Goal: Task Accomplishment & Management: Use online tool/utility

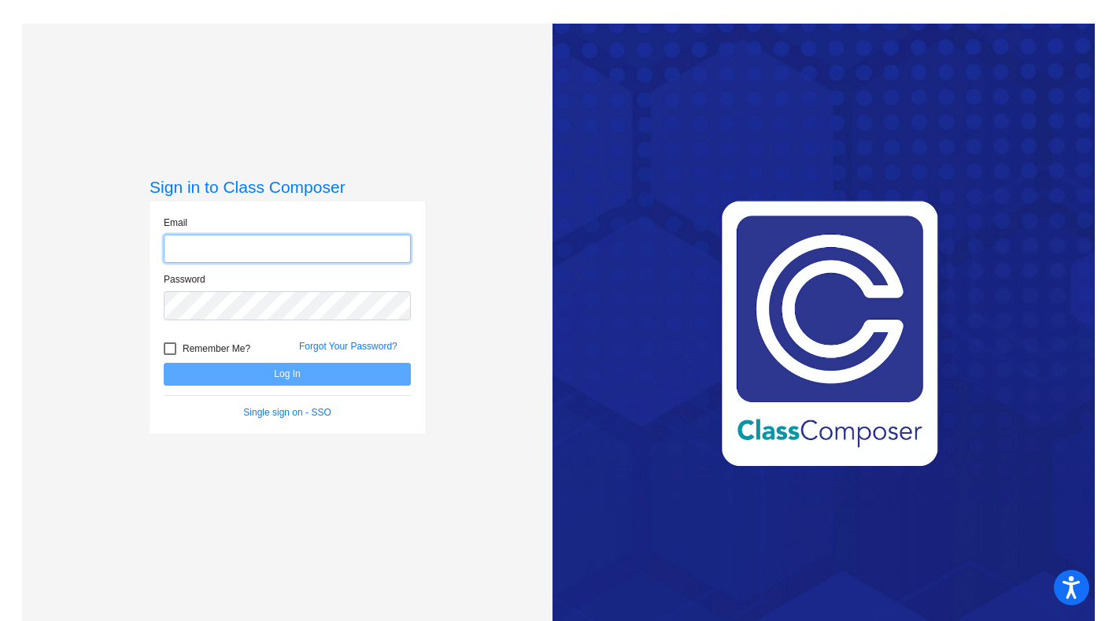
type input "[EMAIL_ADDRESS][DOMAIN_NAME]"
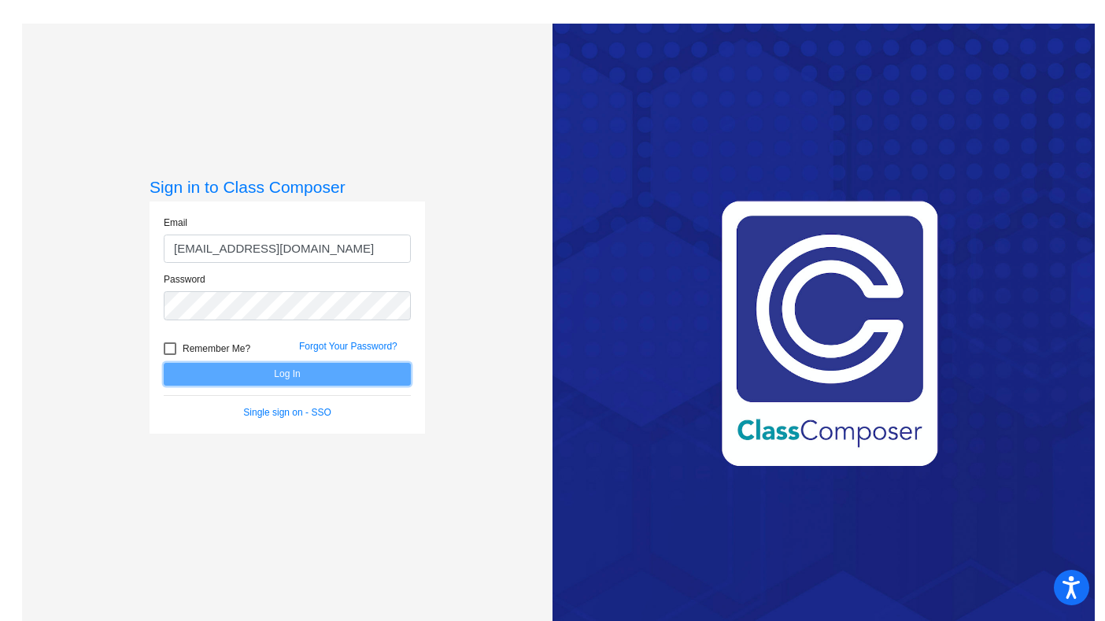
click at [294, 373] on button "Log In" at bounding box center [287, 374] width 247 height 23
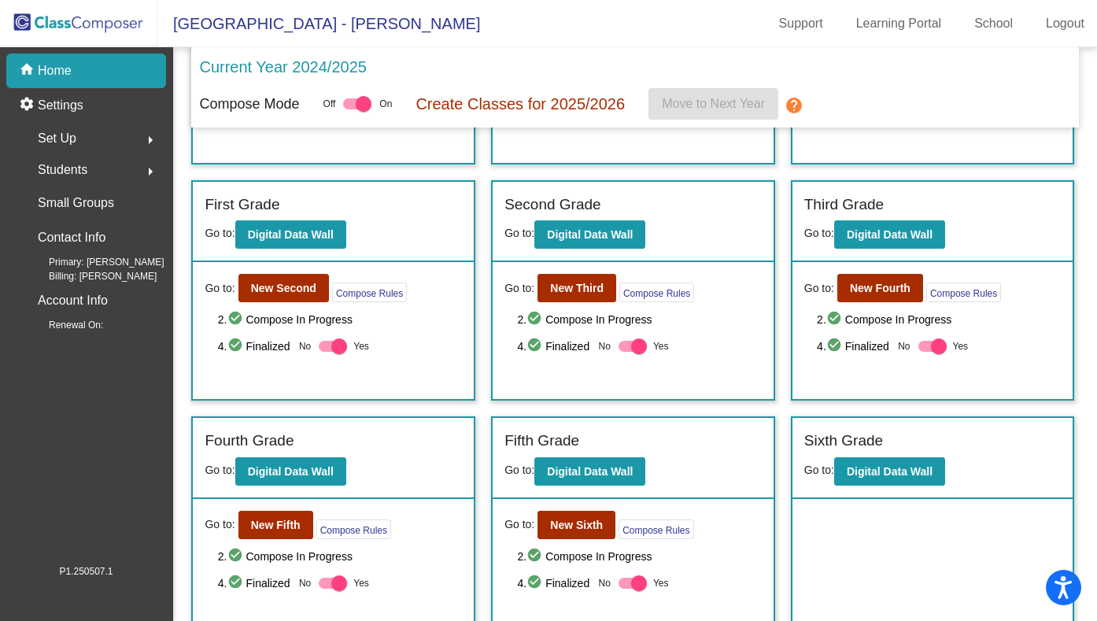
scroll to position [237, 0]
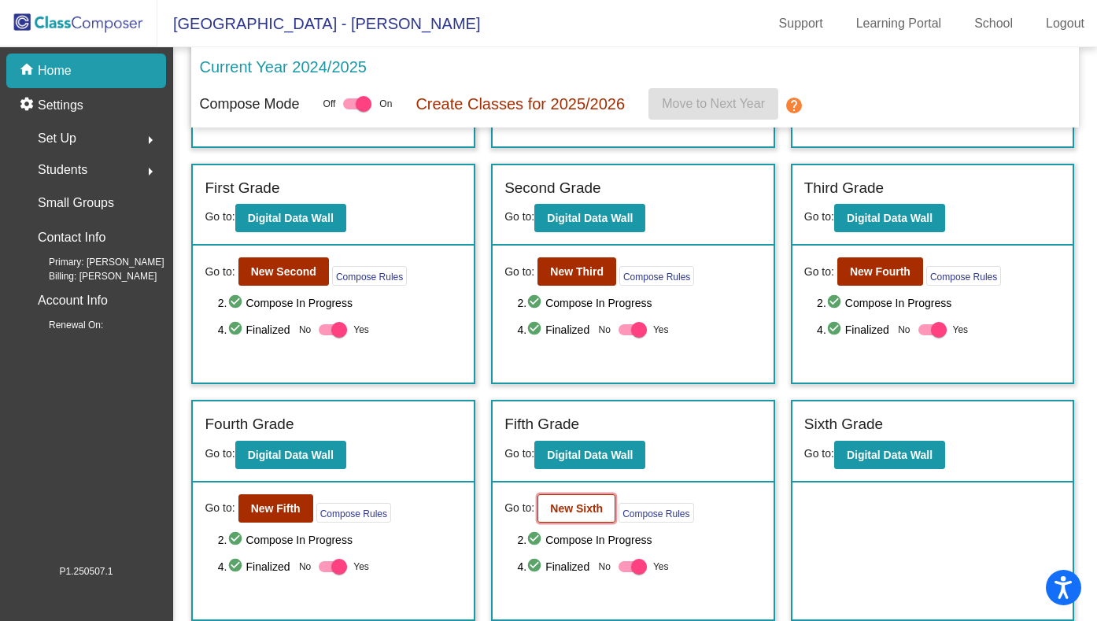
click at [573, 500] on button "New Sixth" at bounding box center [576, 508] width 78 height 28
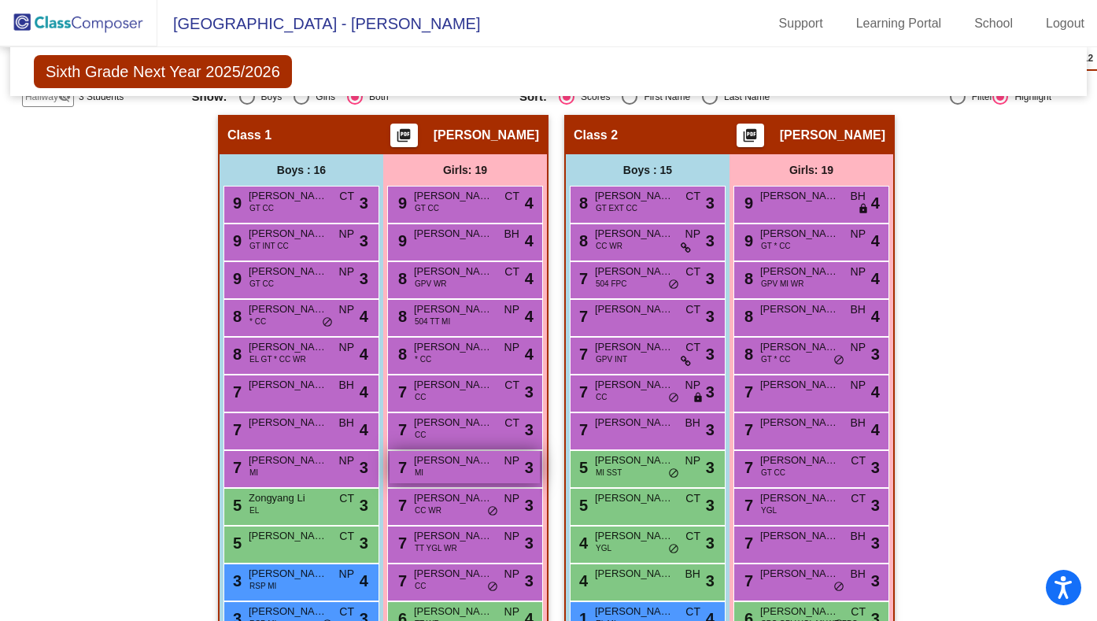
scroll to position [339, 0]
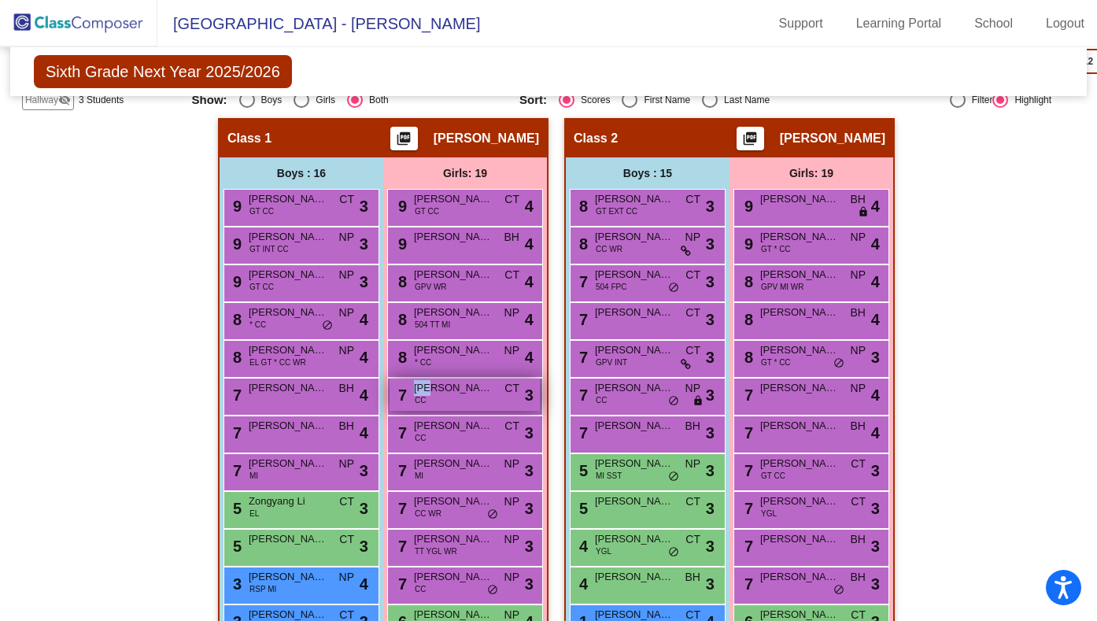
drag, startPoint x: 453, startPoint y: 402, endPoint x: 435, endPoint y: 389, distance: 22.5
click at [435, 389] on div "7 [PERSON_NAME] CC CT lock do_not_disturb_alt 3" at bounding box center [464, 394] width 150 height 32
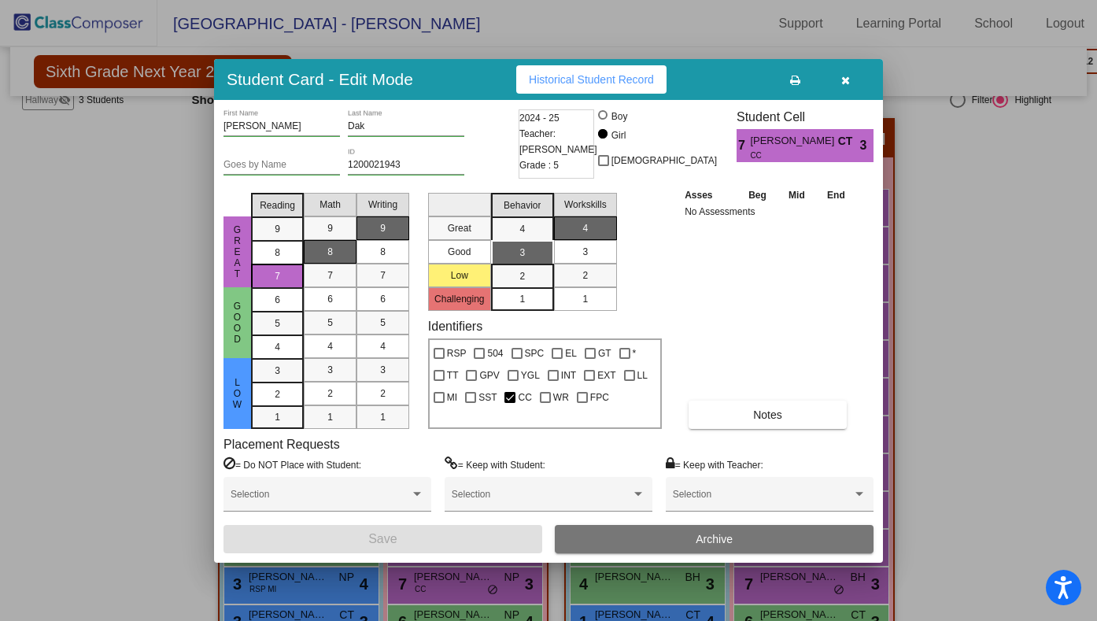
scroll to position [0, 0]
click at [844, 76] on icon "button" at bounding box center [845, 80] width 9 height 11
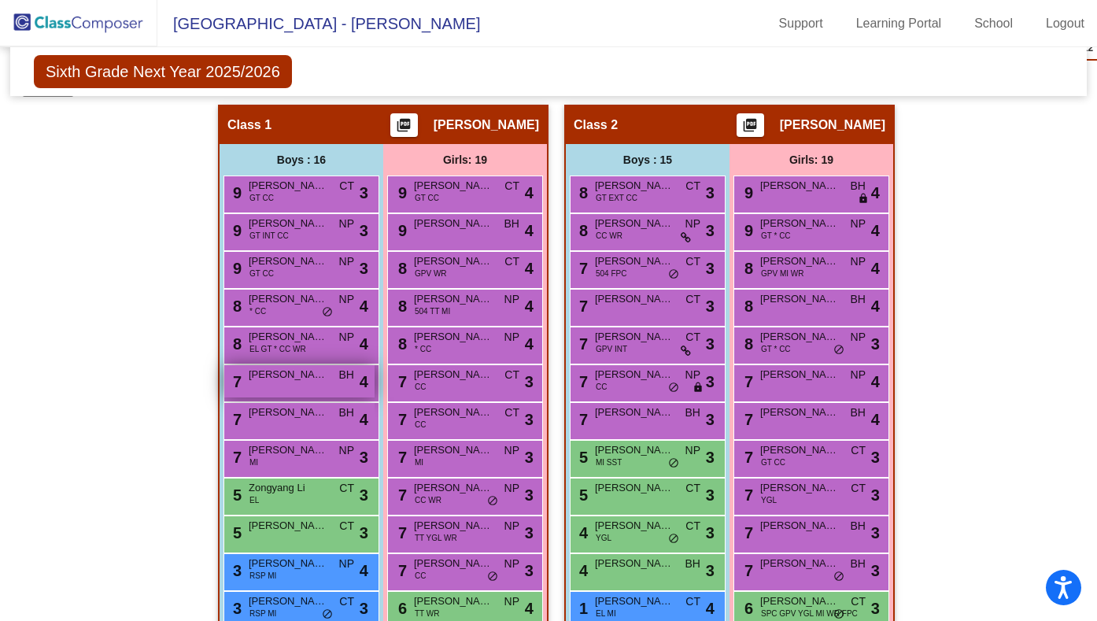
scroll to position [348, 0]
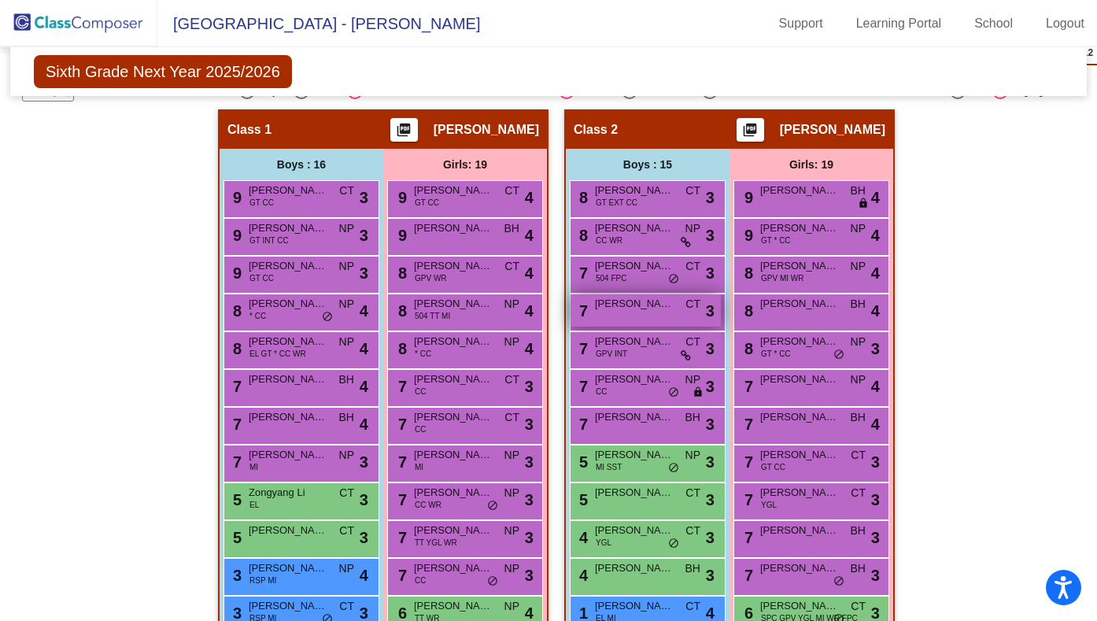
click at [618, 304] on span "[PERSON_NAME]" at bounding box center [634, 304] width 79 height 16
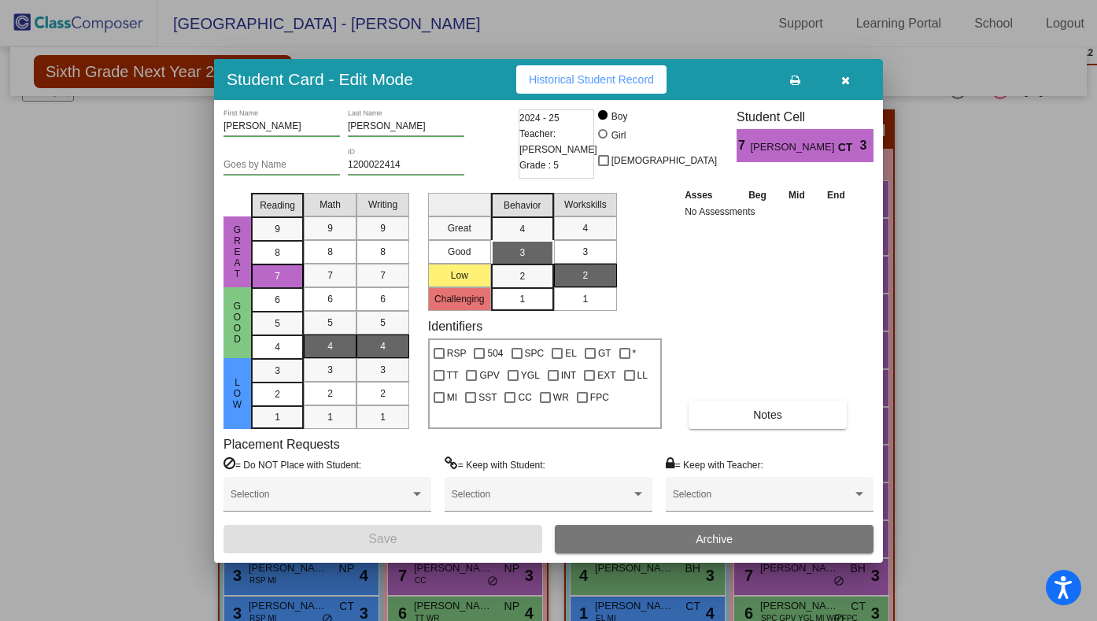
scroll to position [0, 0]
click at [845, 78] on icon "button" at bounding box center [845, 80] width 9 height 11
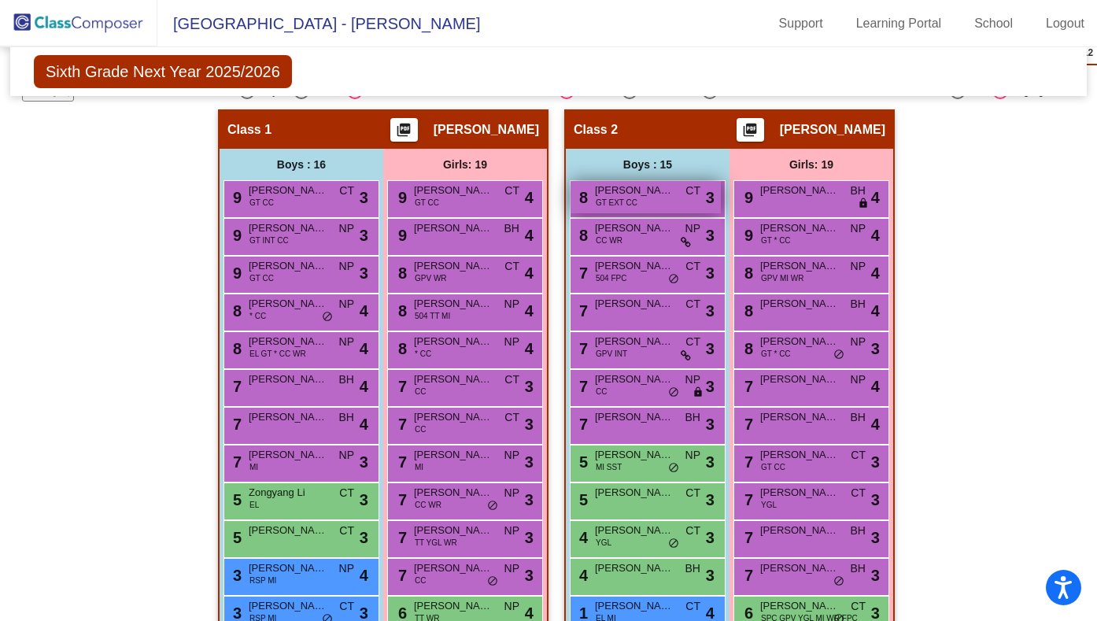
click at [621, 211] on div "8 [PERSON_NAME] GT EXT CC CT lock do_not_disturb_alt 3" at bounding box center [645, 197] width 150 height 32
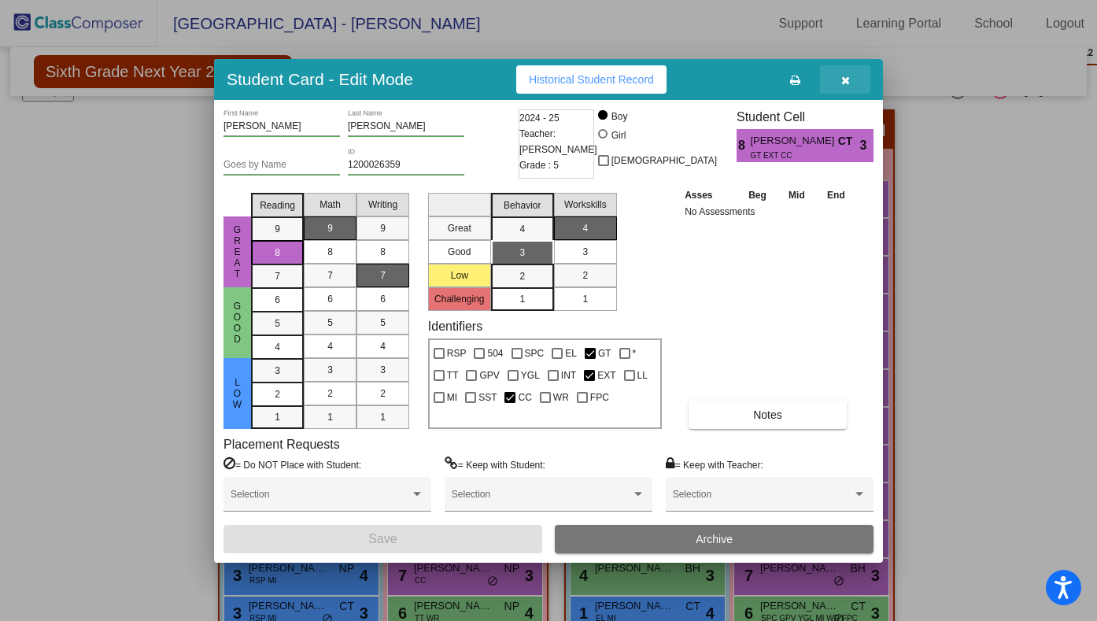
click at [842, 83] on icon "button" at bounding box center [845, 80] width 9 height 11
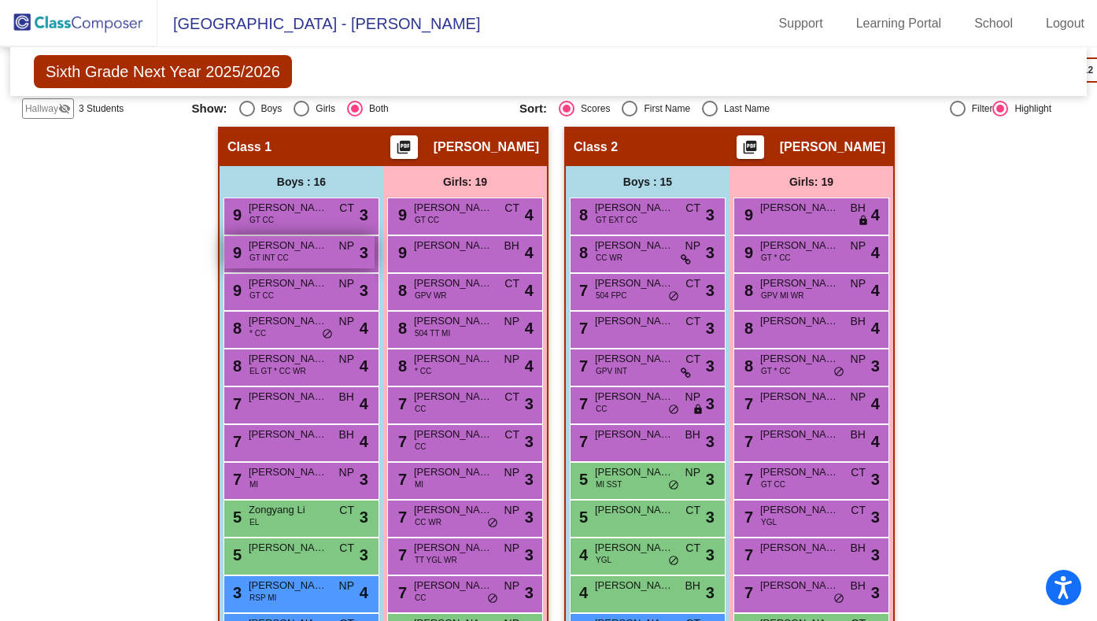
scroll to position [322, 0]
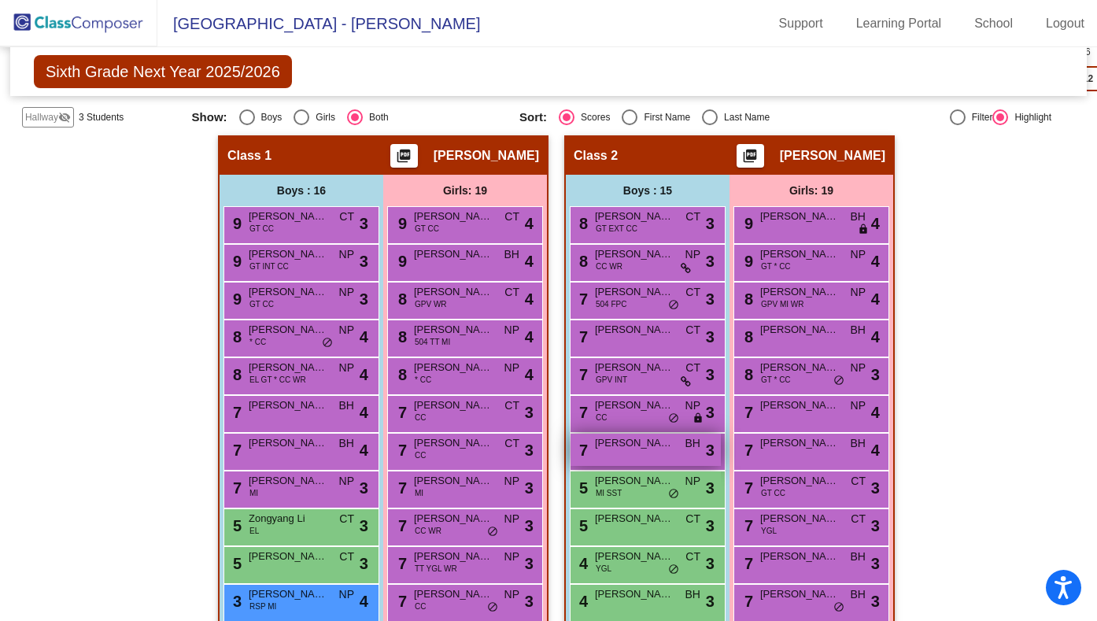
click at [636, 452] on div "7 [PERSON_NAME] lock do_not_disturb_alt 3" at bounding box center [645, 450] width 150 height 32
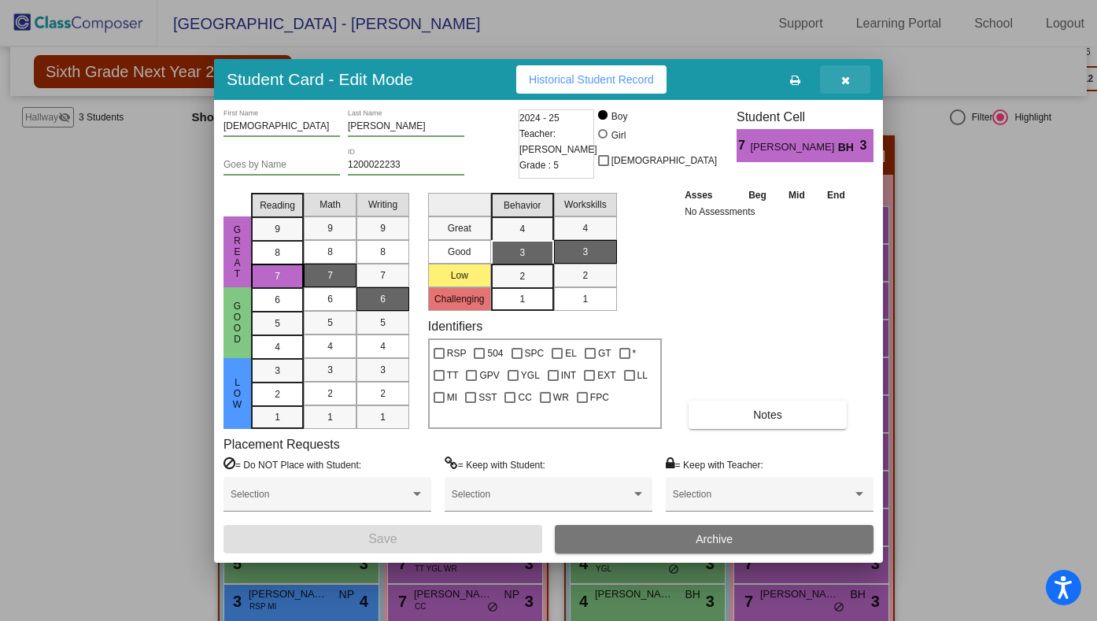
click at [841, 83] on icon "button" at bounding box center [845, 80] width 9 height 11
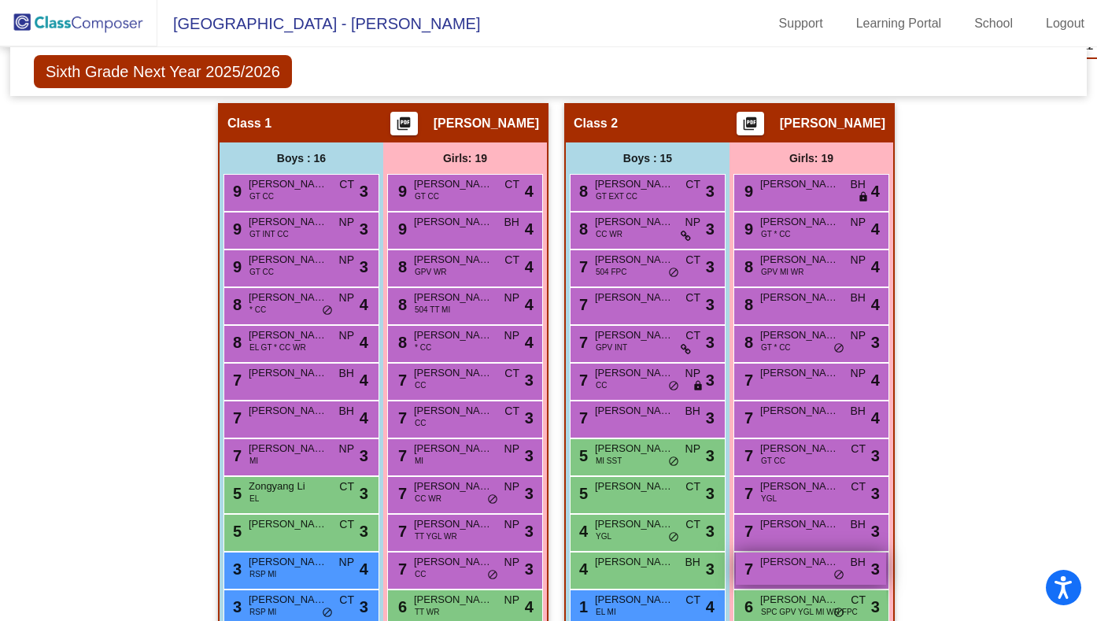
scroll to position [356, 0]
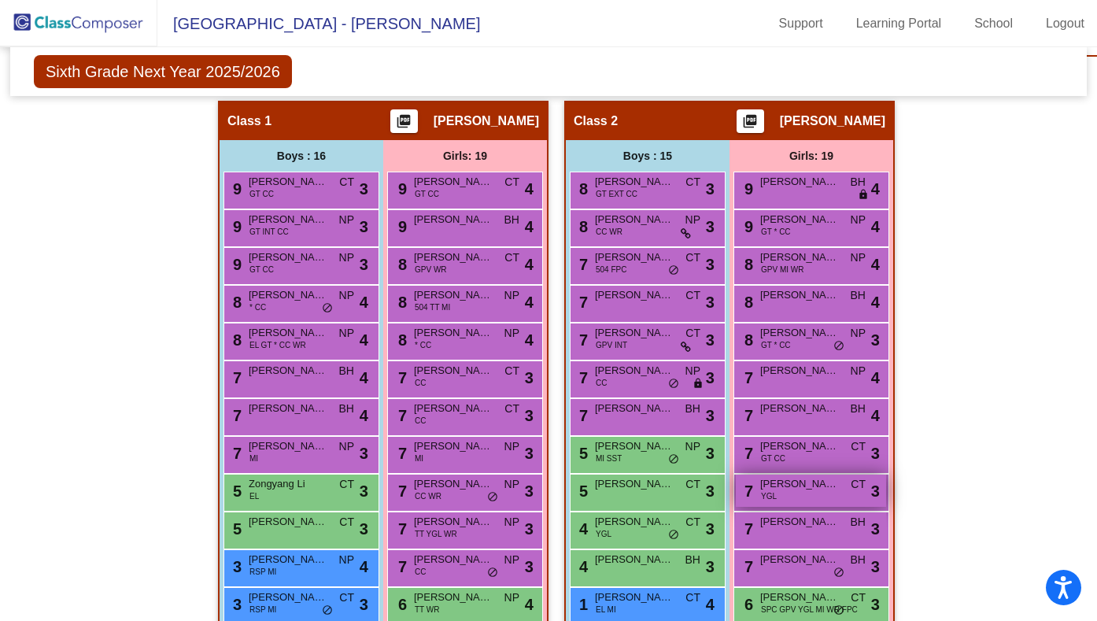
click at [794, 480] on span "[PERSON_NAME]" at bounding box center [799, 484] width 79 height 16
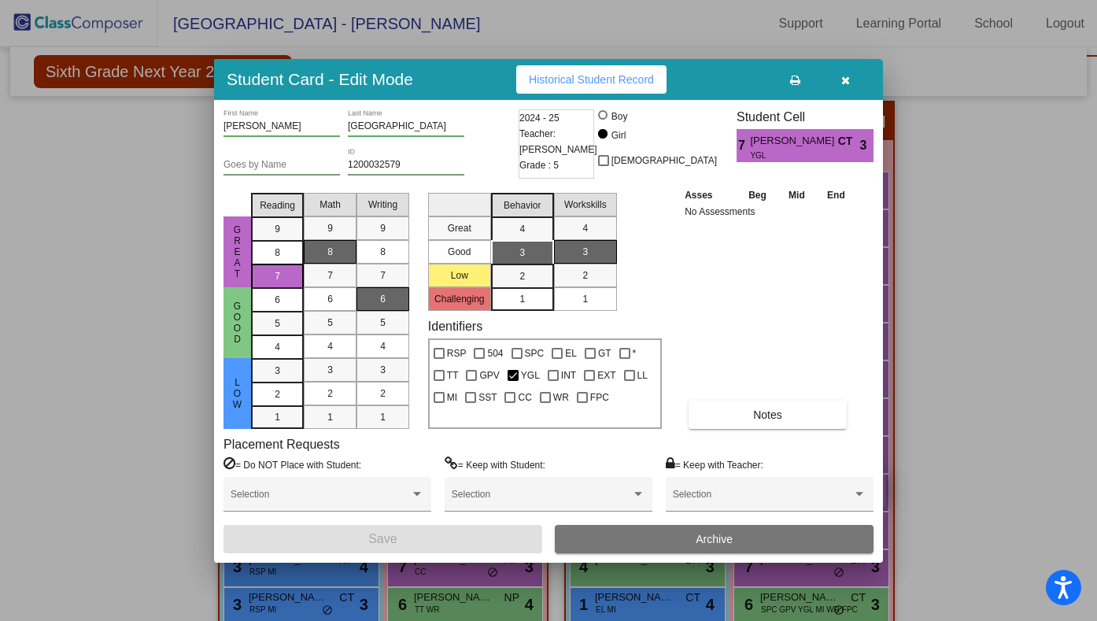
scroll to position [0, 0]
click at [422, 492] on div at bounding box center [417, 494] width 14 height 11
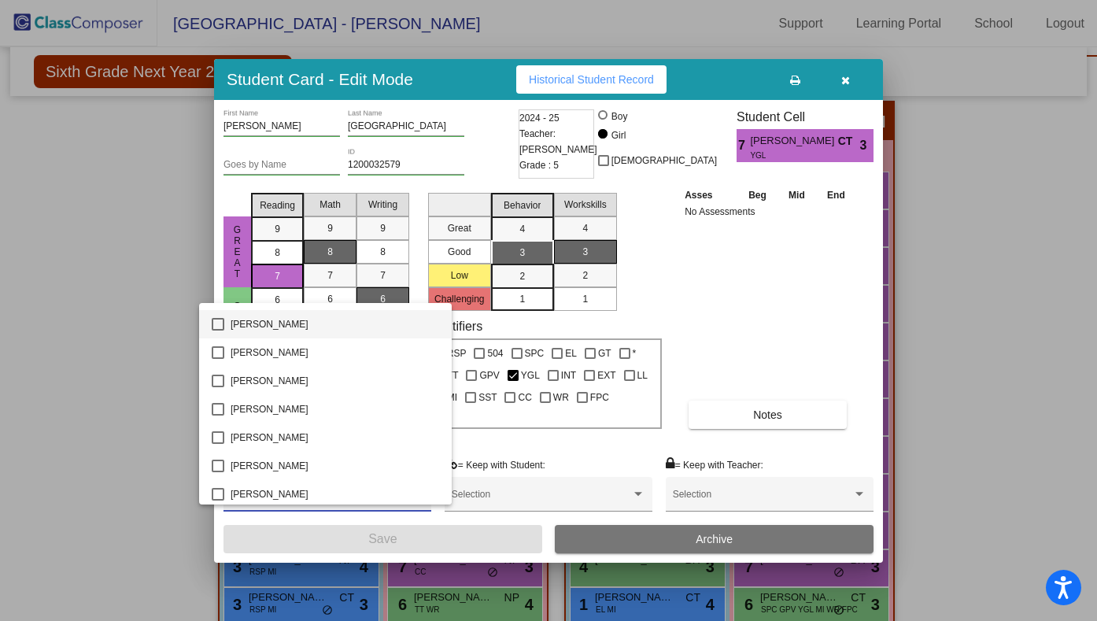
scroll to position [58, 0]
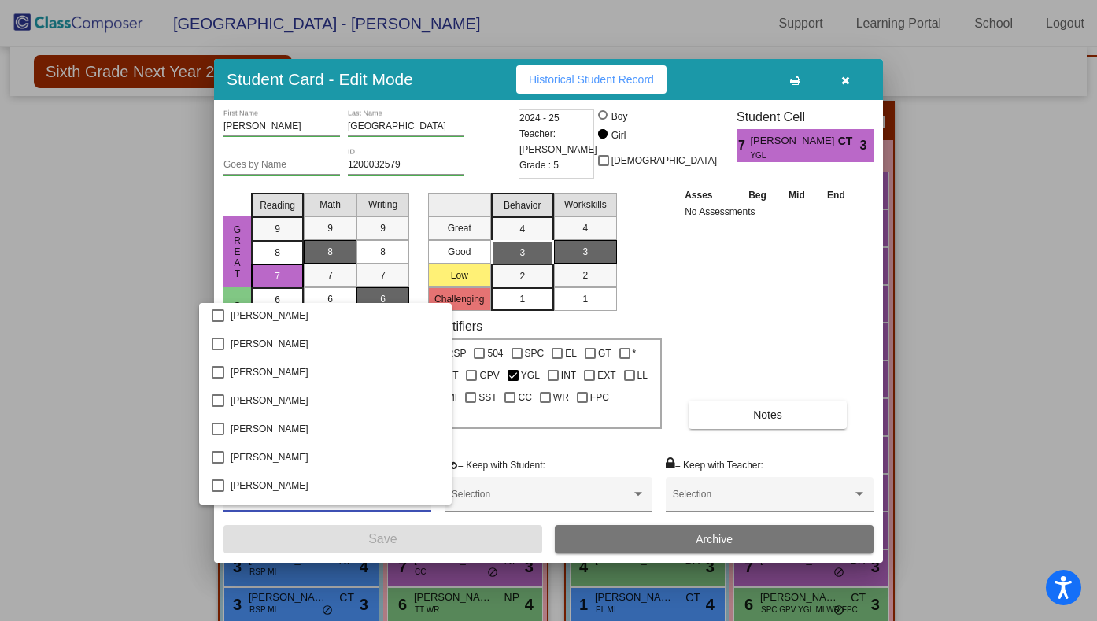
click at [799, 290] on div at bounding box center [548, 310] width 1097 height 621
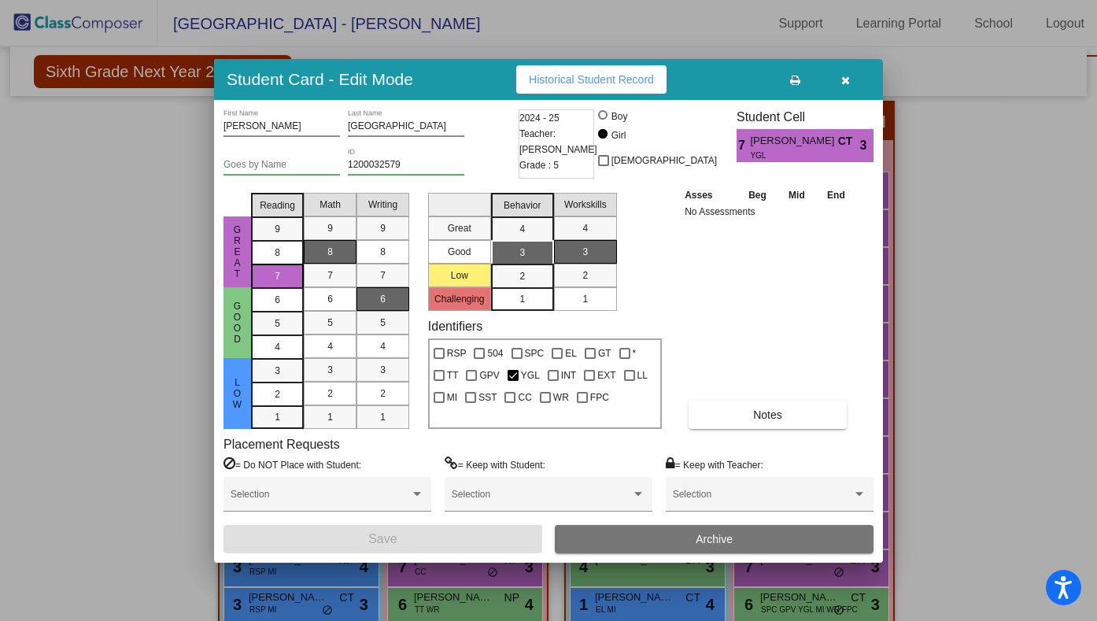
click at [843, 83] on icon "button" at bounding box center [845, 80] width 9 height 11
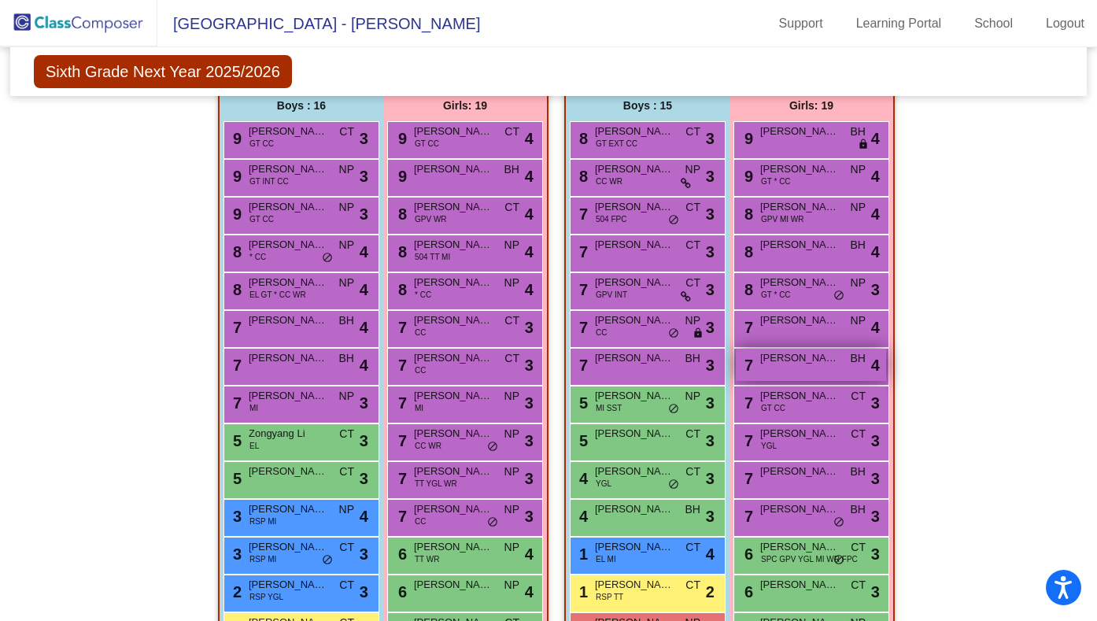
scroll to position [408, 0]
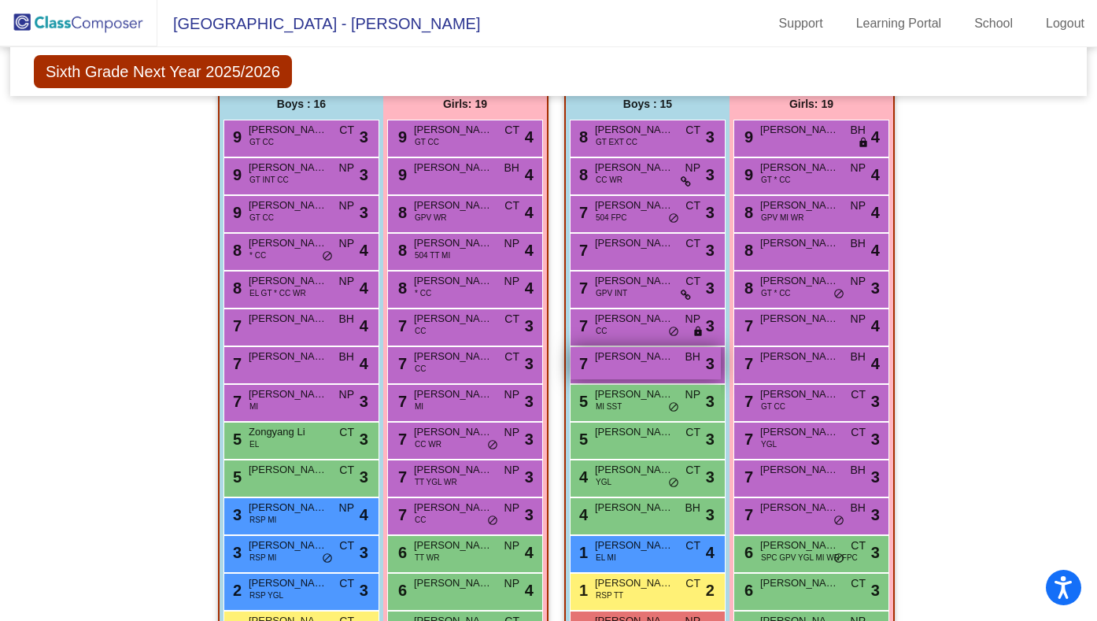
click at [622, 367] on div "7 [PERSON_NAME] lock do_not_disturb_alt 3" at bounding box center [645, 363] width 150 height 32
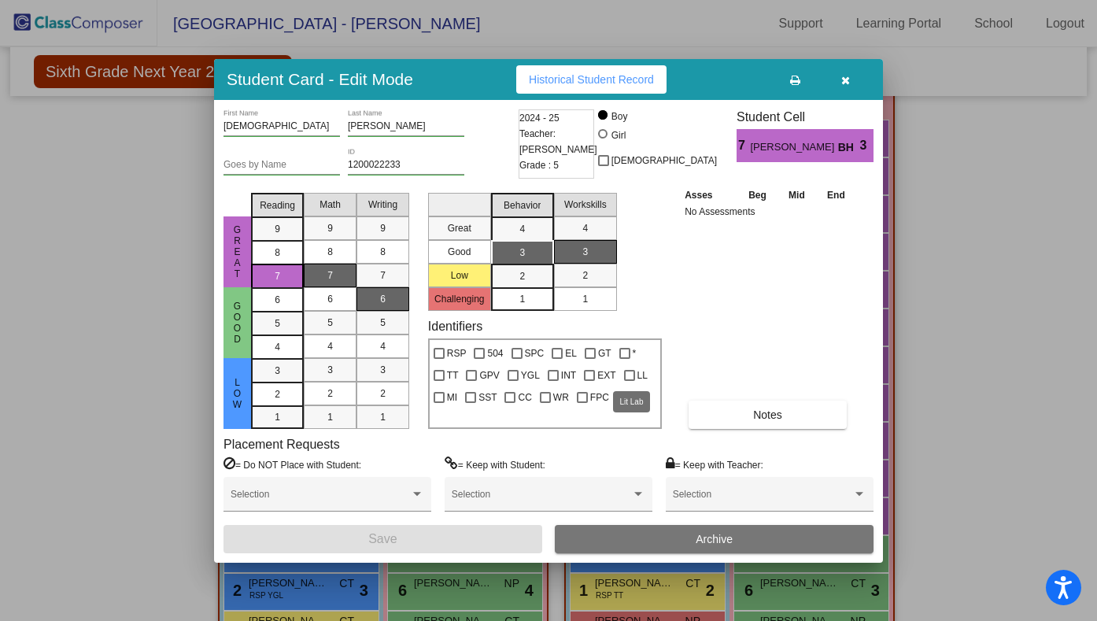
scroll to position [0, 0]
click at [846, 76] on icon "button" at bounding box center [845, 80] width 9 height 11
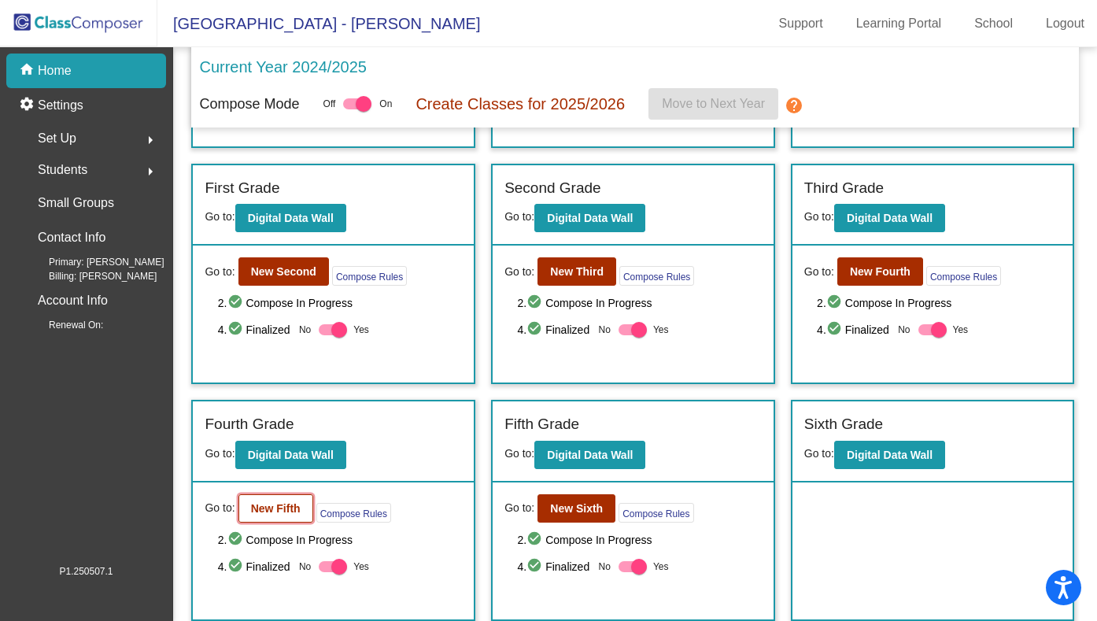
click at [282, 511] on b "New Fifth" at bounding box center [276, 508] width 50 height 13
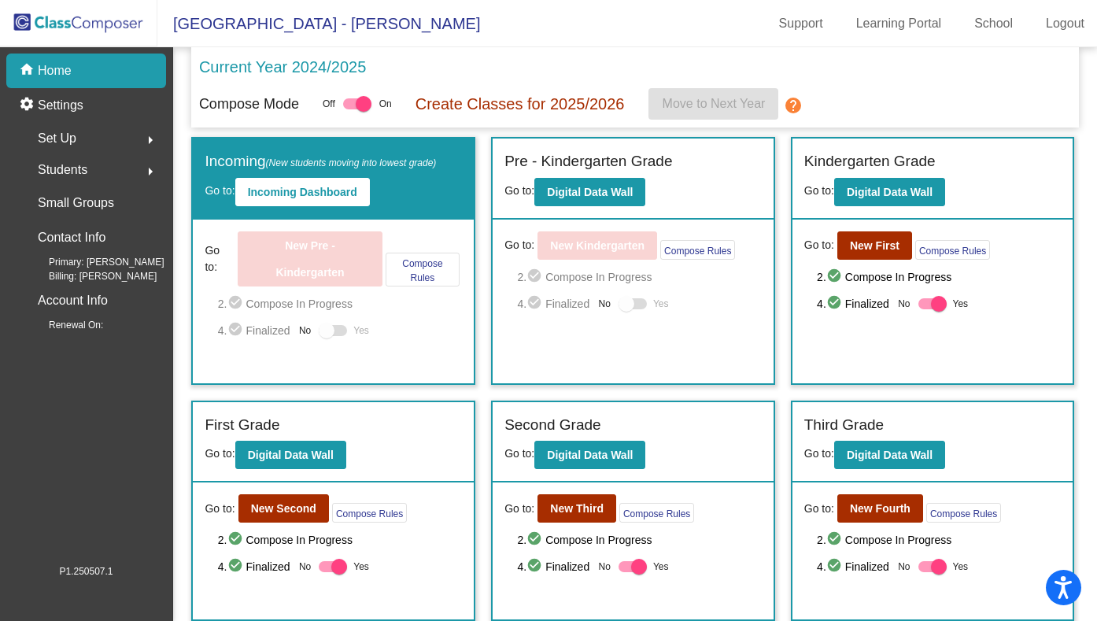
scroll to position [2, 0]
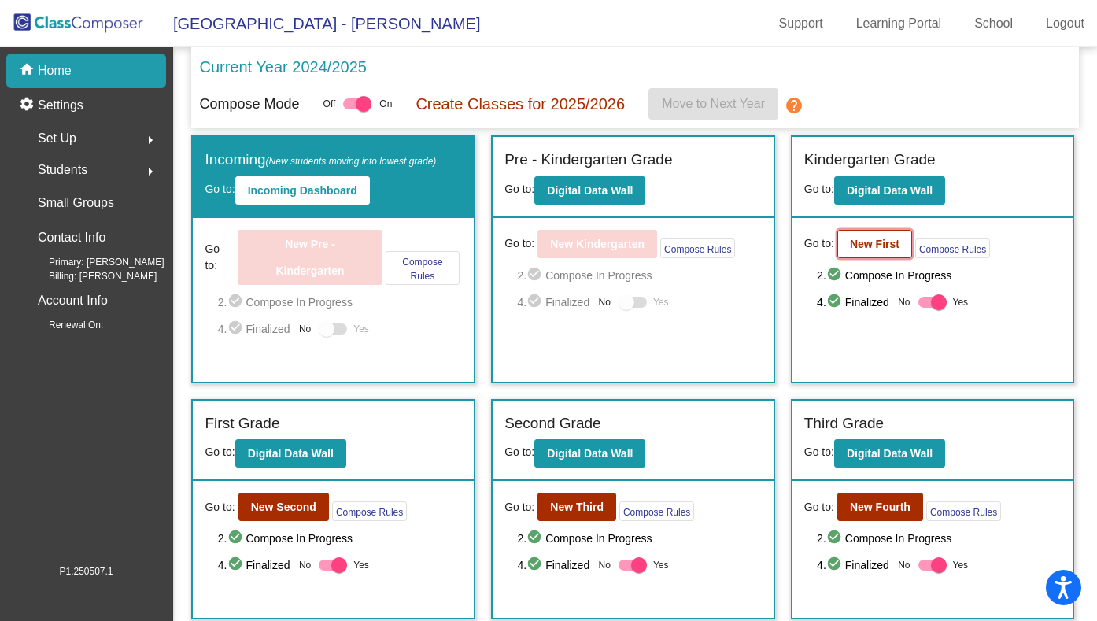
click at [865, 248] on b "New First" at bounding box center [875, 244] width 50 height 13
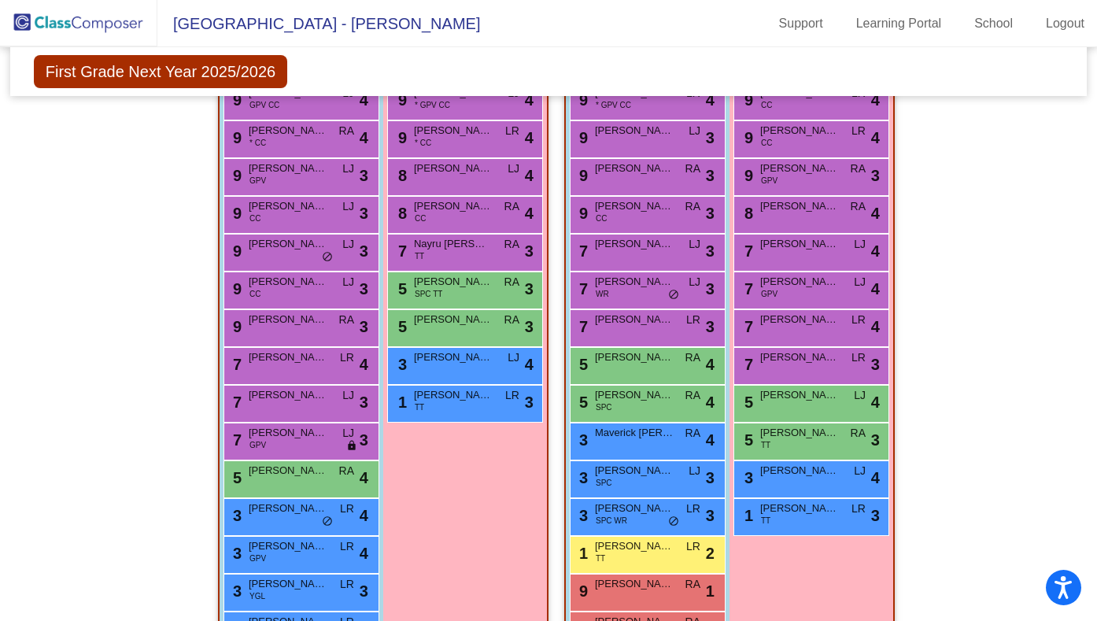
scroll to position [480, 0]
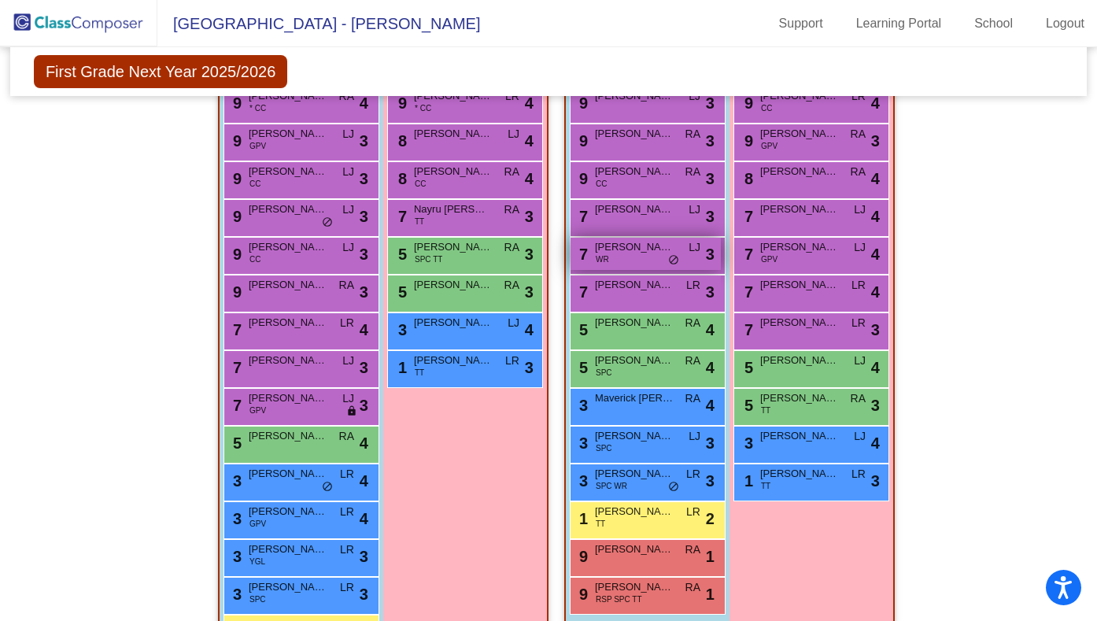
click at [636, 245] on span "[PERSON_NAME]" at bounding box center [634, 247] width 79 height 16
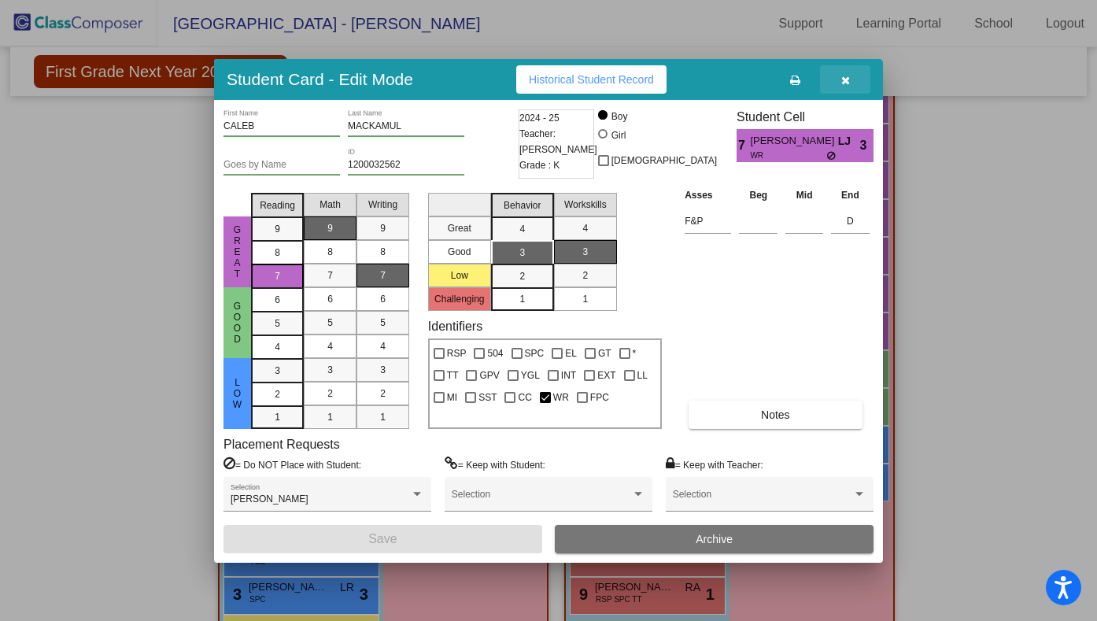
click at [848, 78] on icon "button" at bounding box center [845, 80] width 9 height 11
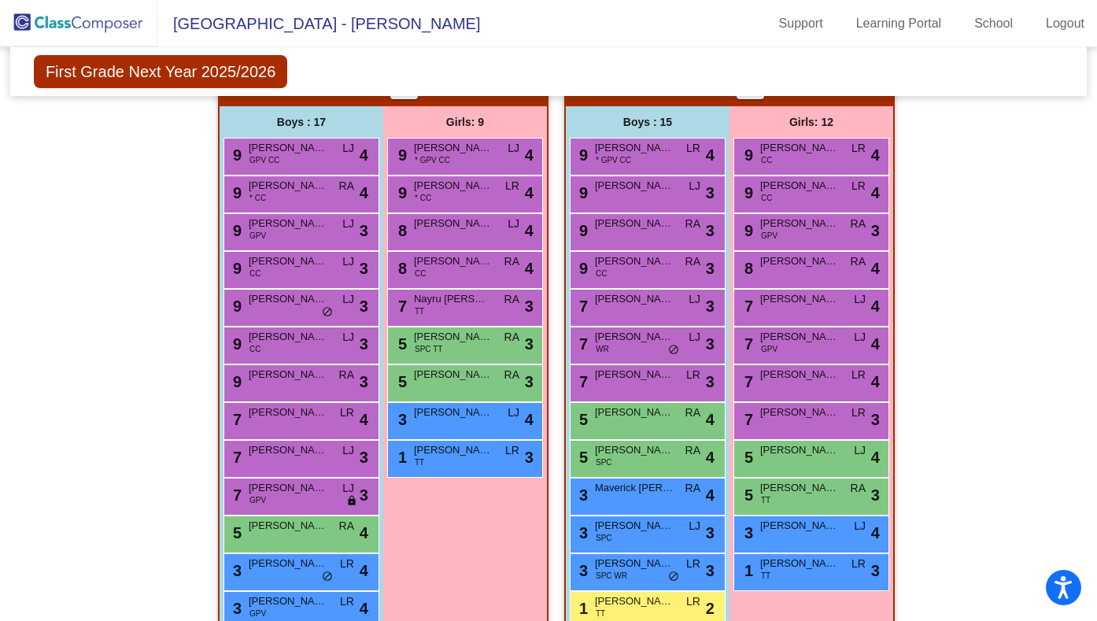
scroll to position [392, 0]
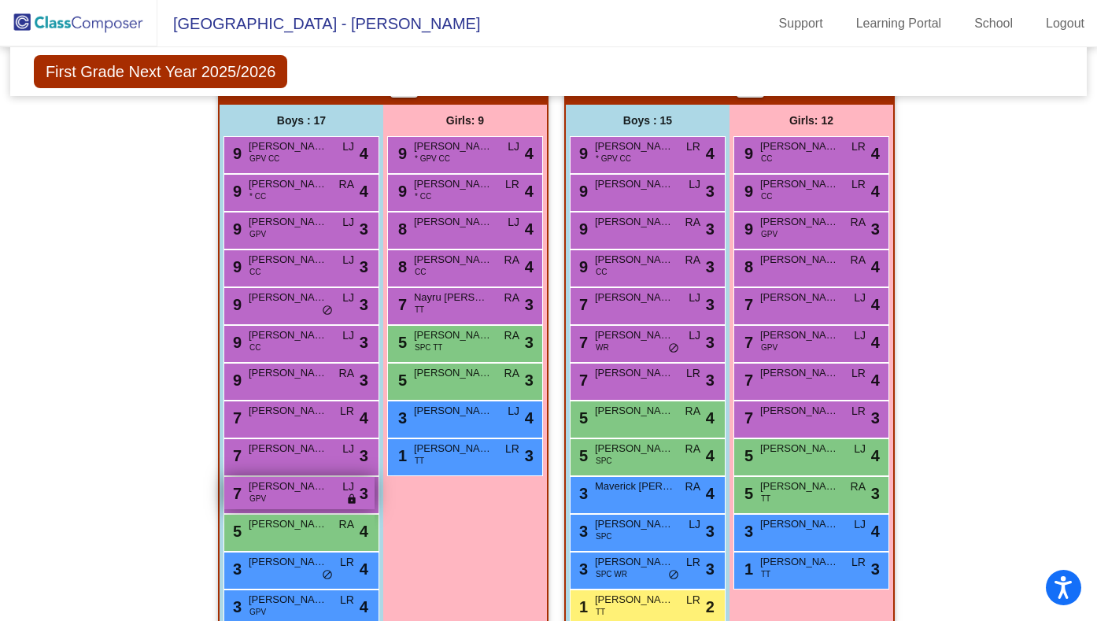
click at [284, 500] on div "7 [PERSON_NAME] GPV LJ lock do_not_disturb_alt 3" at bounding box center [299, 493] width 150 height 32
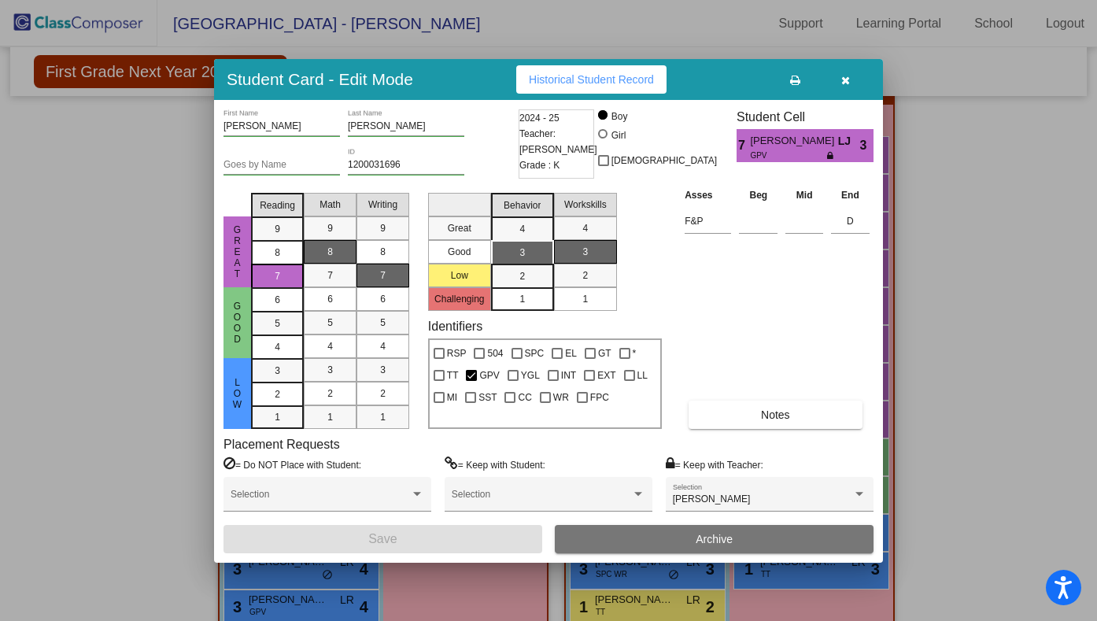
click at [844, 79] on icon "button" at bounding box center [845, 80] width 9 height 11
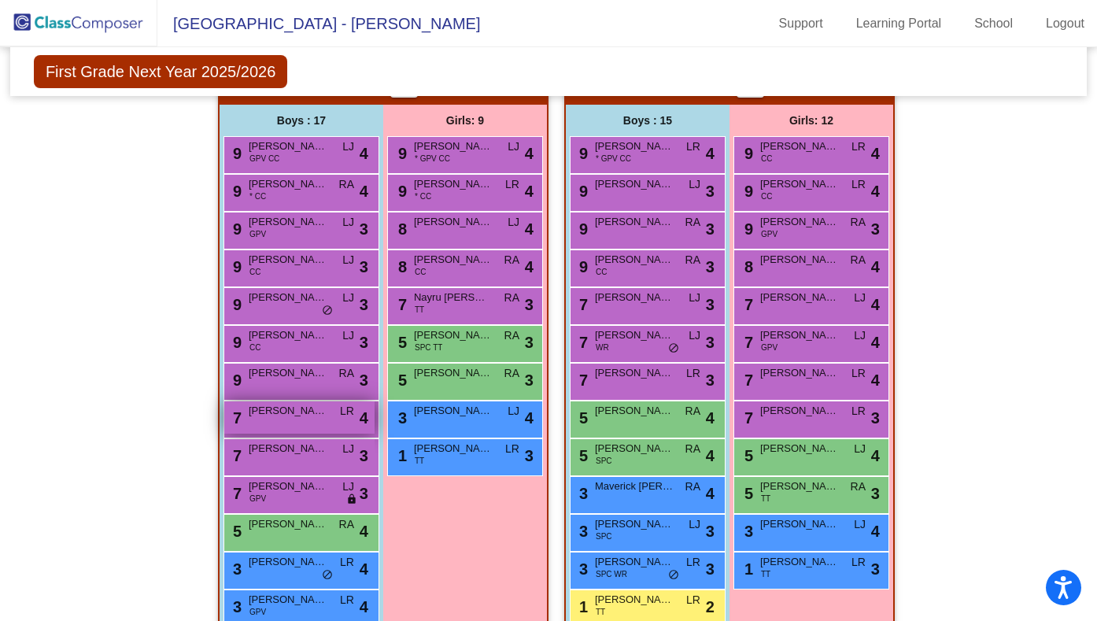
click at [251, 417] on span "[PERSON_NAME]" at bounding box center [288, 411] width 79 height 16
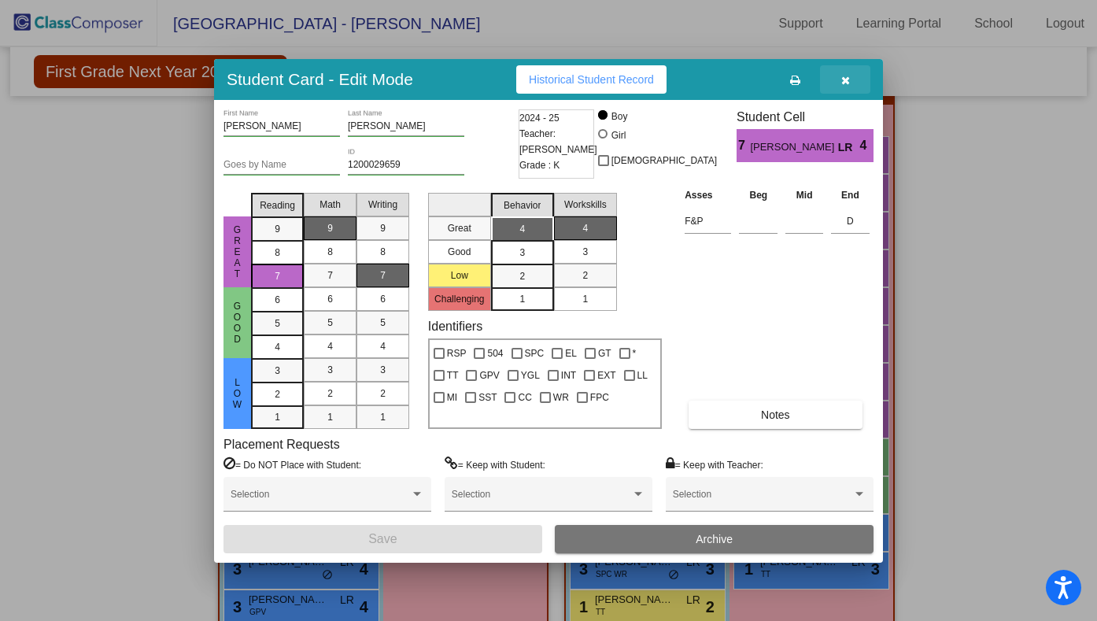
click at [847, 79] on icon "button" at bounding box center [845, 80] width 9 height 11
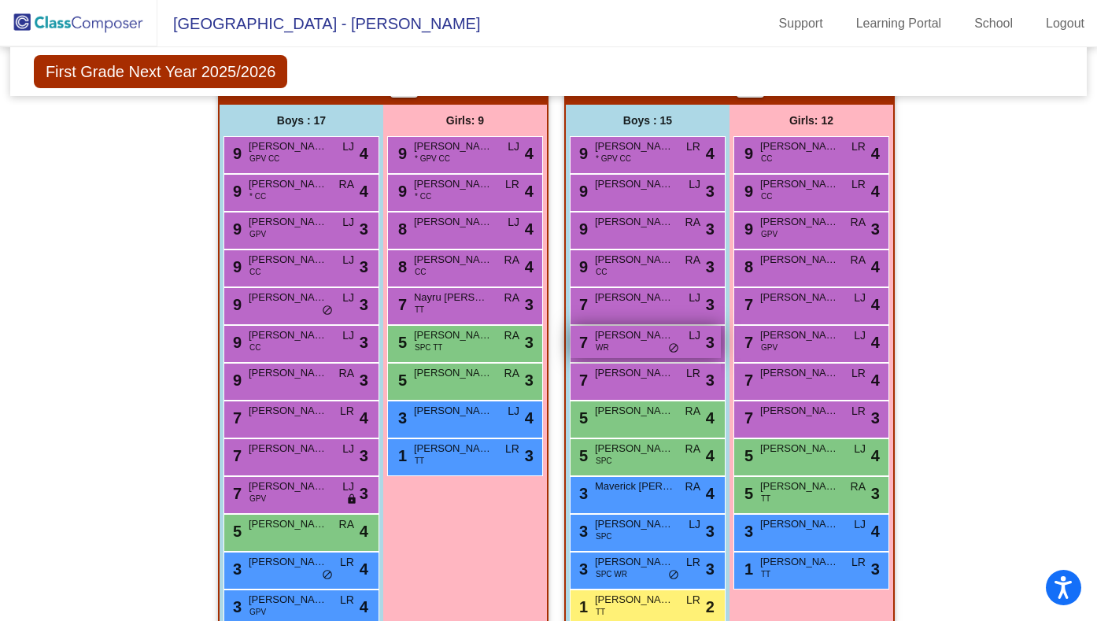
click at [629, 348] on div "7 [PERSON_NAME] WR LJ lock do_not_disturb_alt 3" at bounding box center [645, 342] width 150 height 32
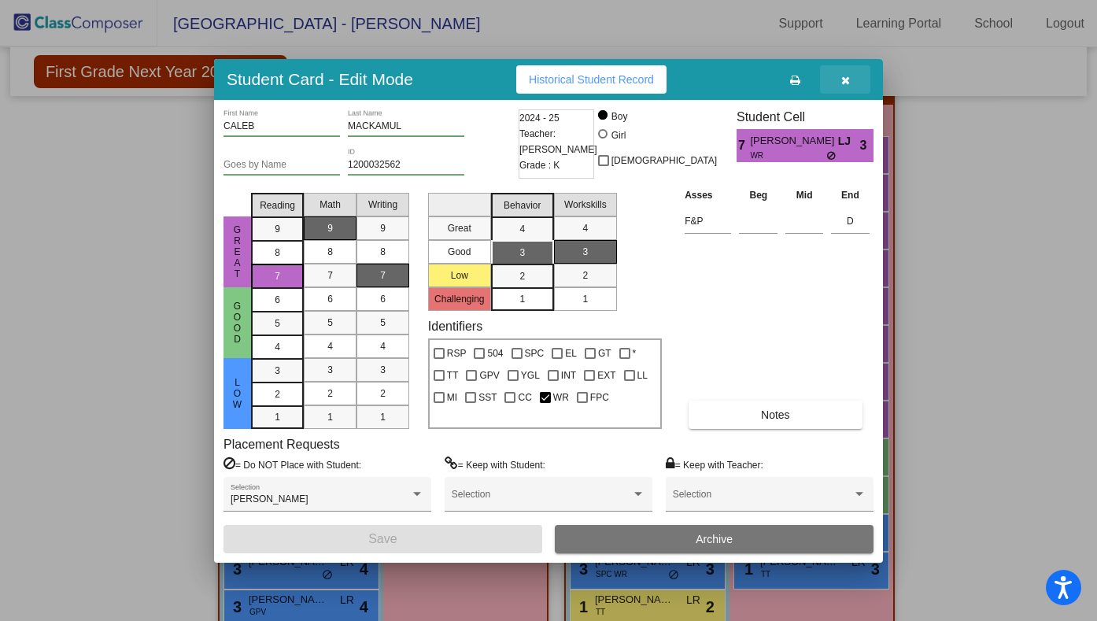
click at [847, 79] on icon "button" at bounding box center [845, 80] width 9 height 11
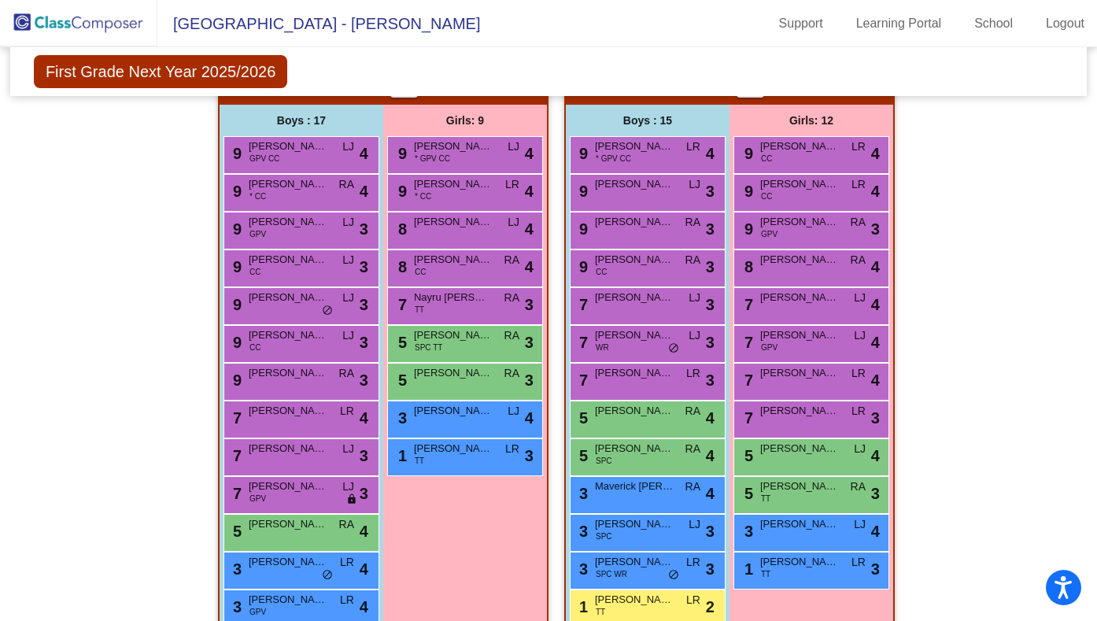
scroll to position [0, 0]
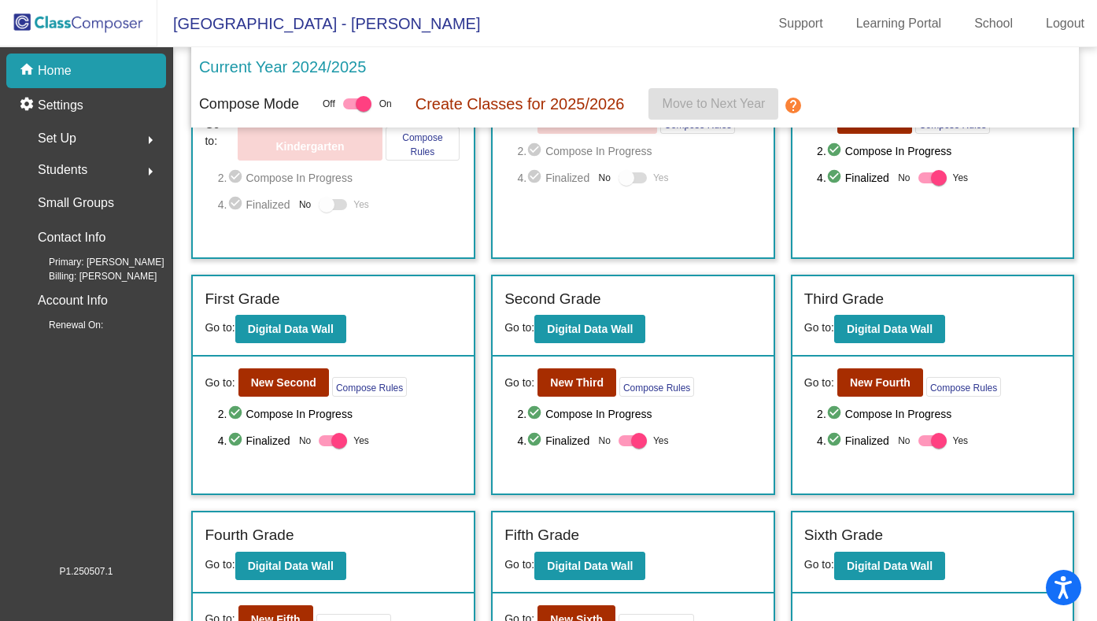
scroll to position [237, 0]
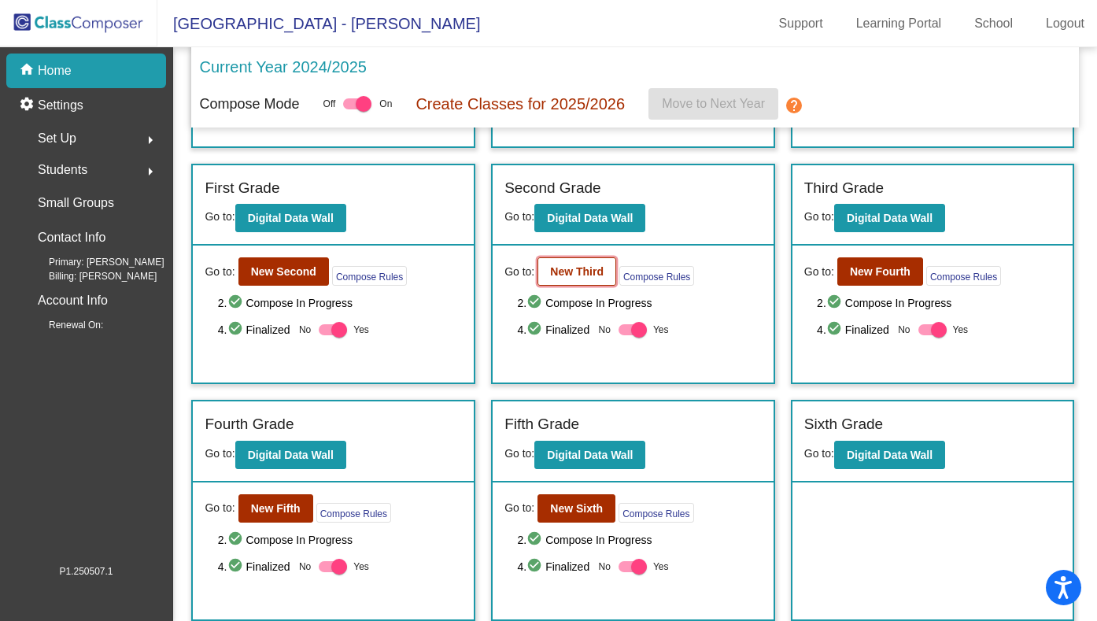
click at [568, 273] on b "New Third" at bounding box center [577, 271] width 54 height 13
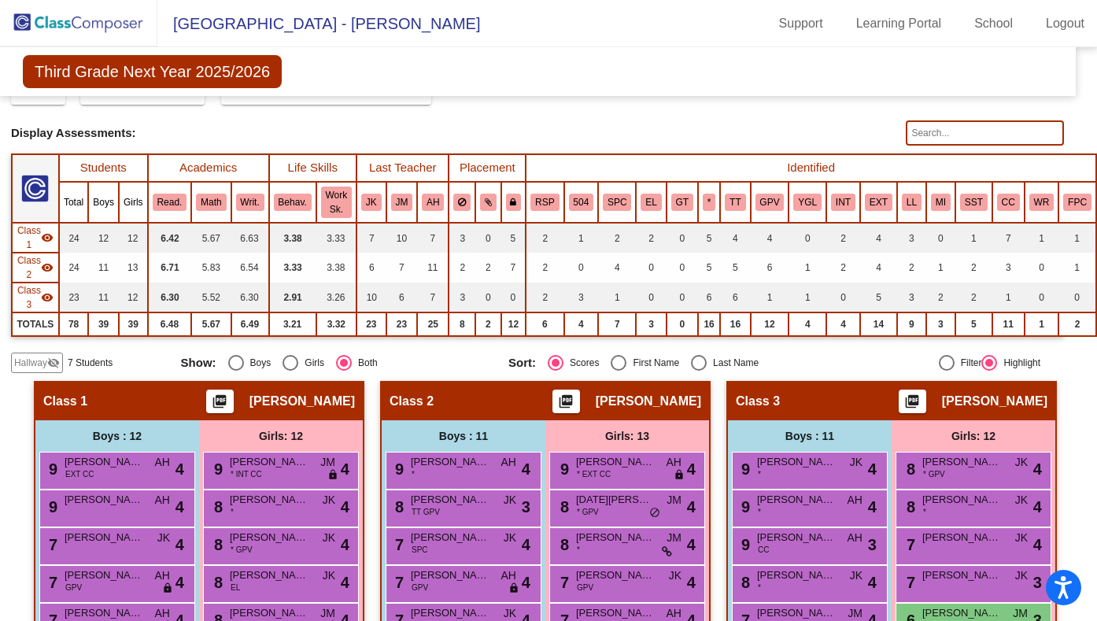
scroll to position [95, 16]
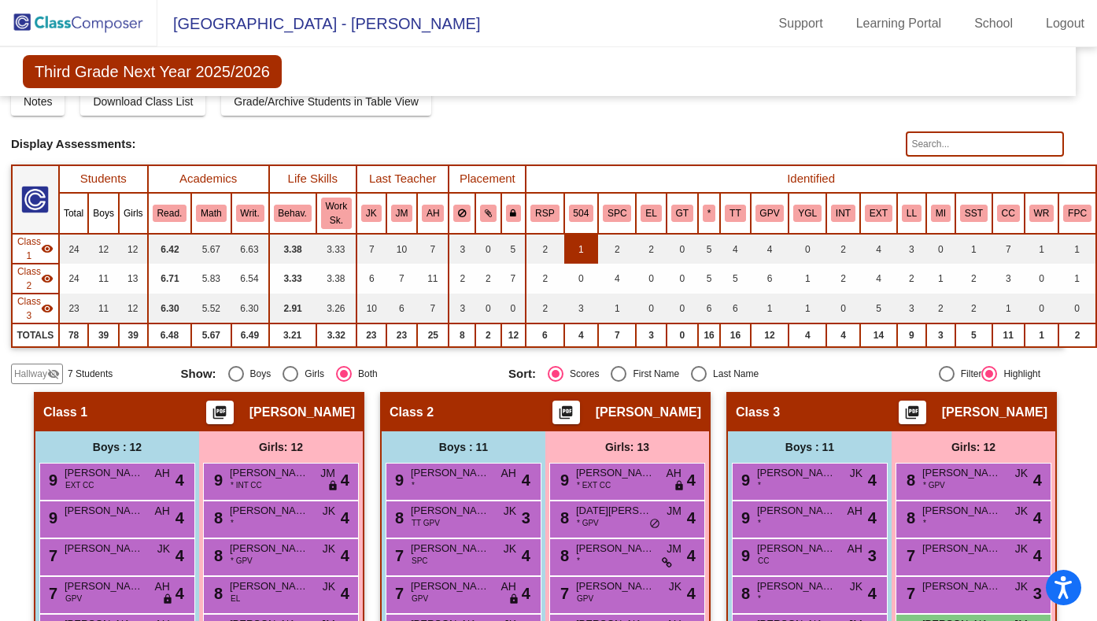
click at [572, 245] on td "1" at bounding box center [581, 249] width 35 height 30
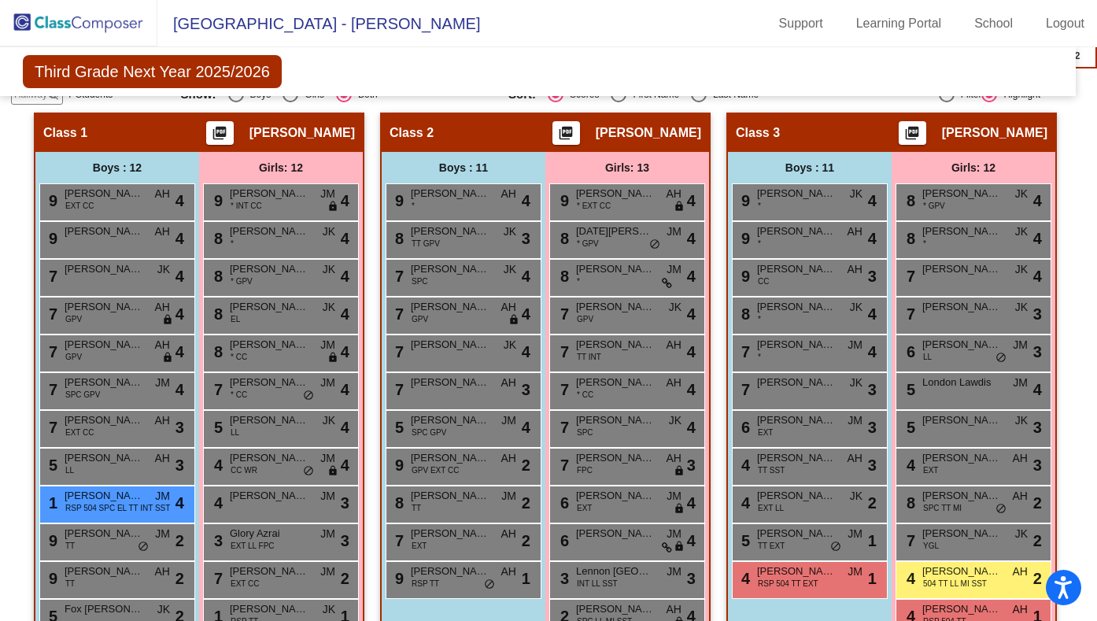
scroll to position [383, 17]
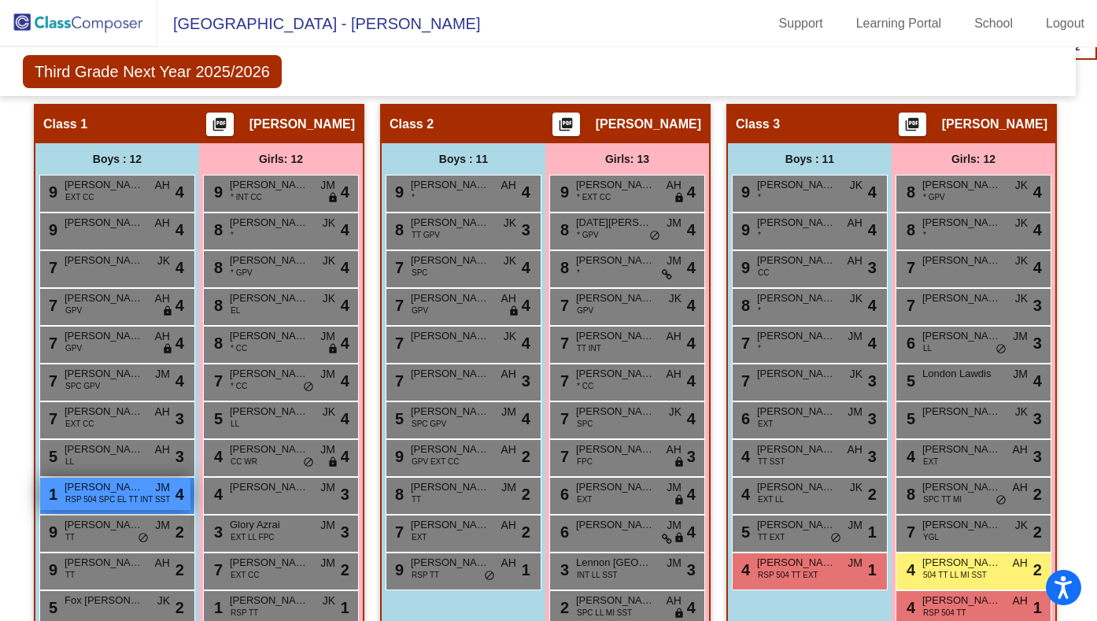
click at [122, 496] on span "RSP 504 SPC EL TT INT SST" at bounding box center [117, 499] width 105 height 12
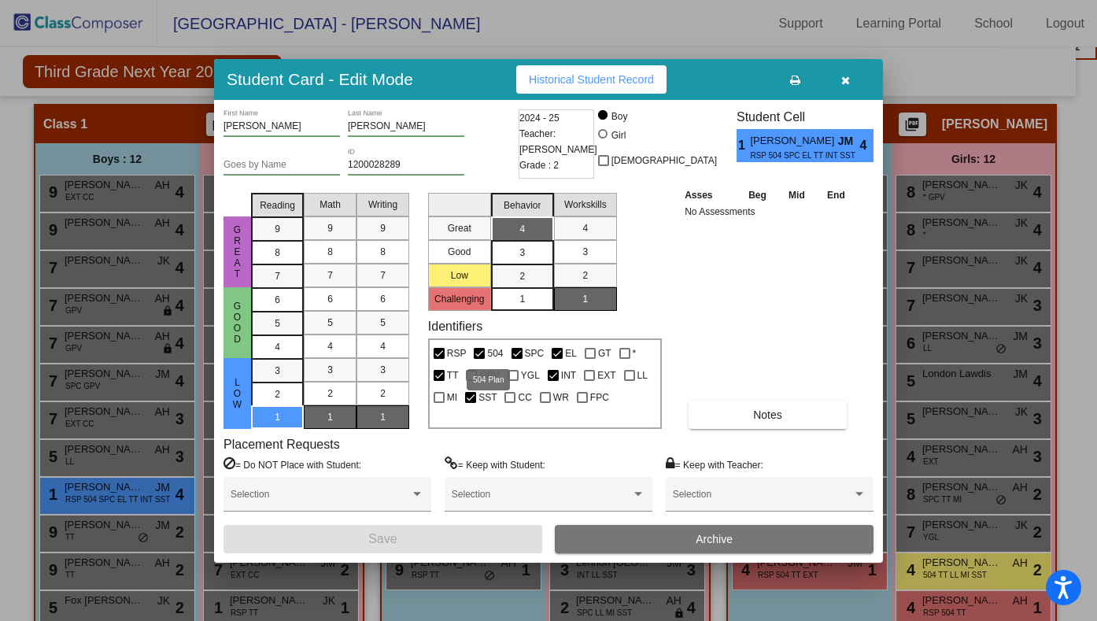
click at [478, 351] on div at bounding box center [479, 353] width 11 height 11
click at [478, 359] on input "504" at bounding box center [478, 359] width 1 height 1
checkbox input "false"
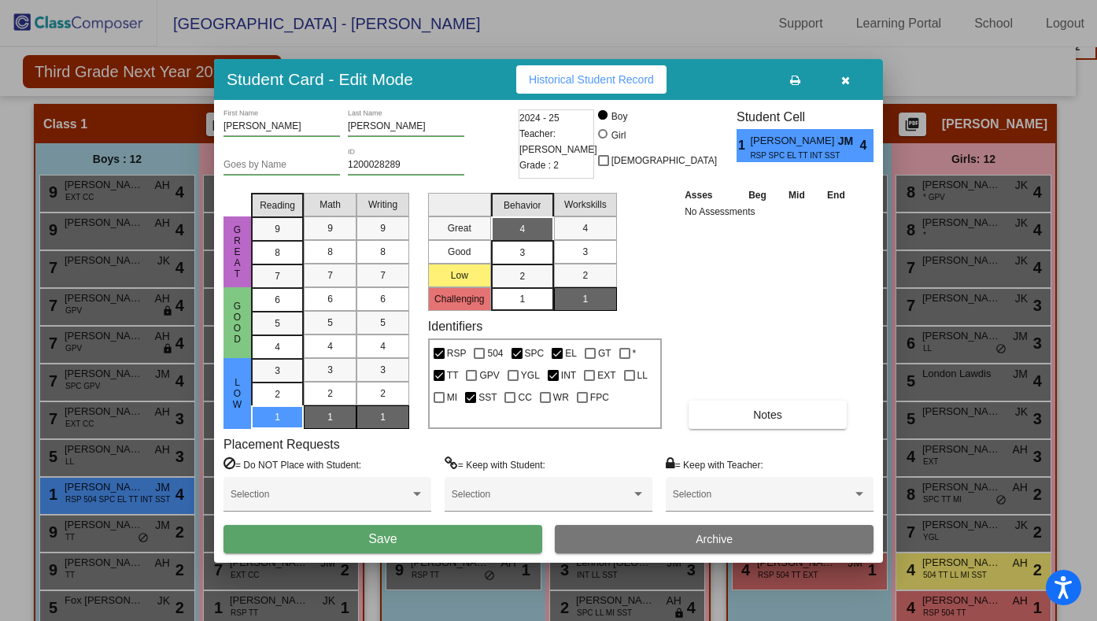
click at [475, 541] on button "Save" at bounding box center [382, 539] width 319 height 28
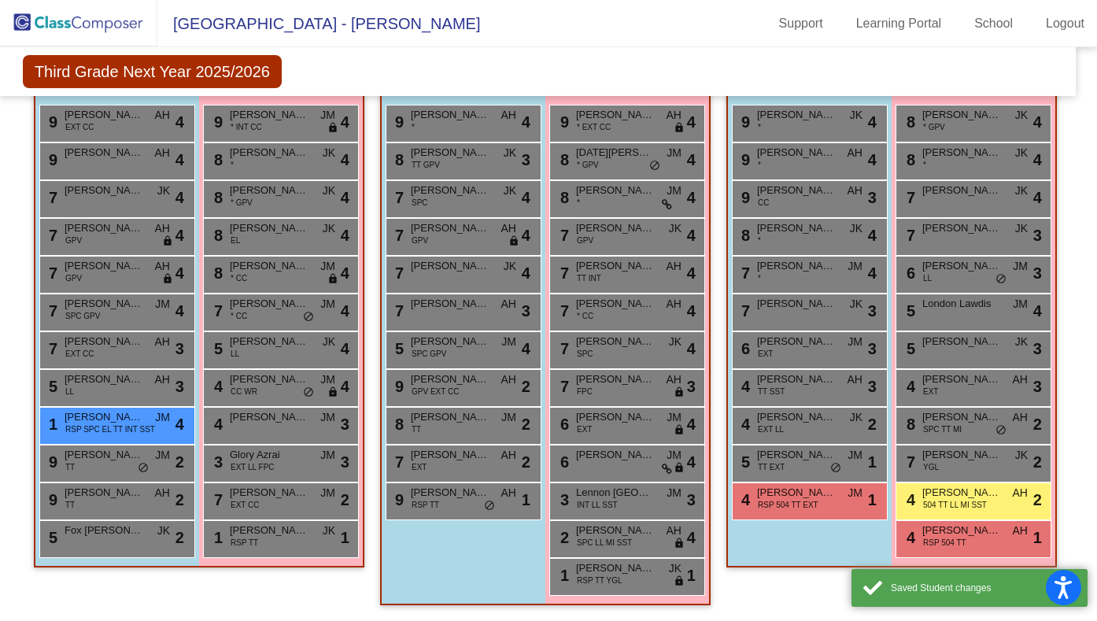
scroll to position [460, 17]
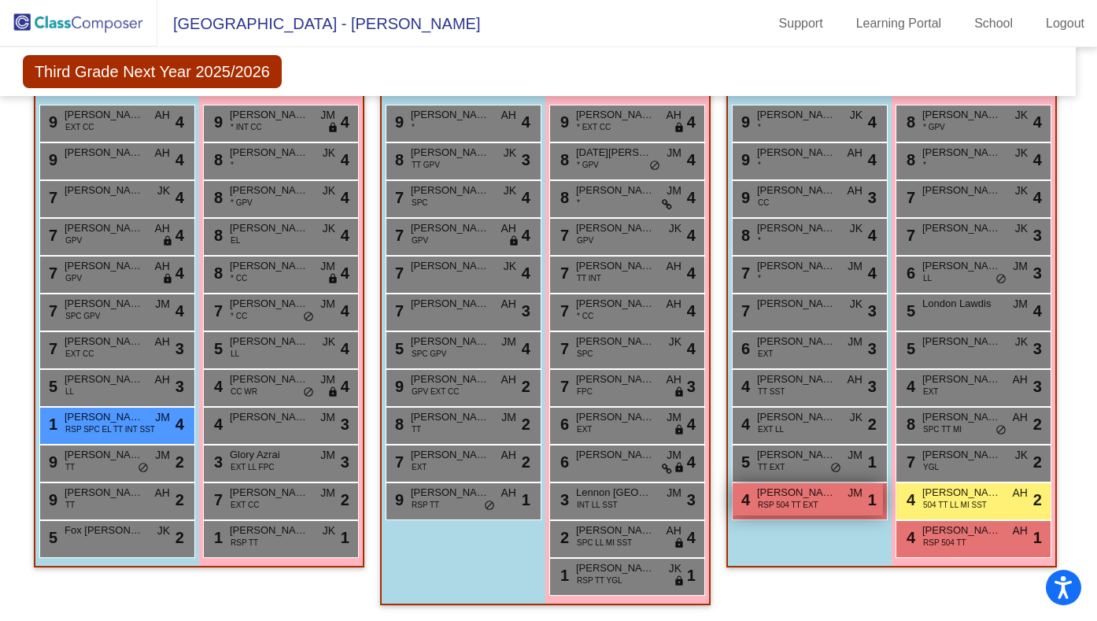
click at [787, 499] on span "RSP 504 TT EXT" at bounding box center [788, 505] width 61 height 12
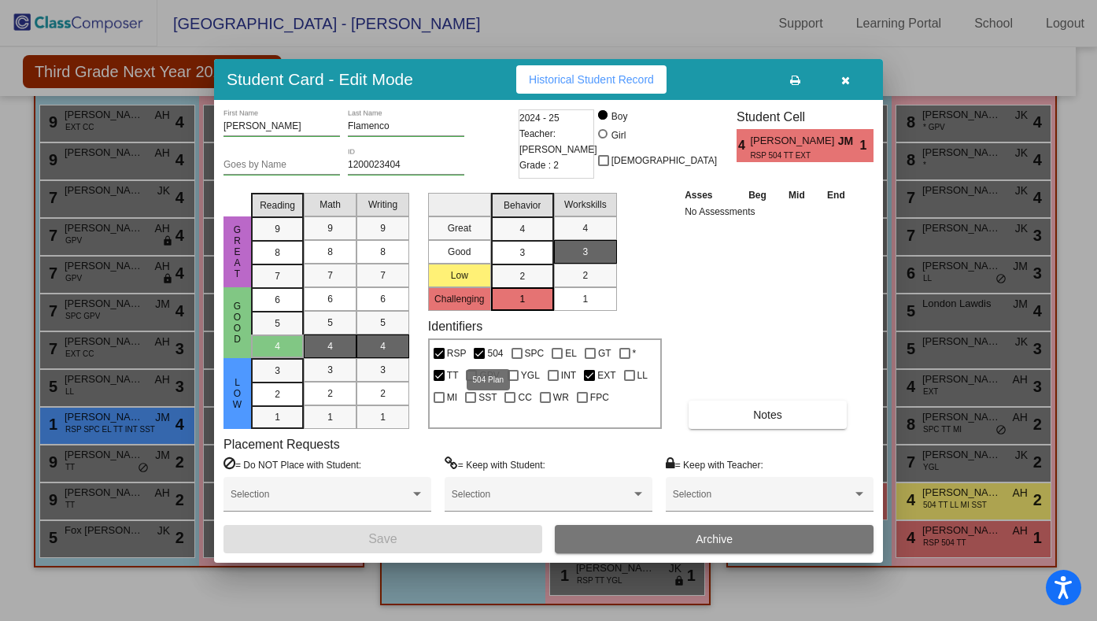
click at [480, 350] on div at bounding box center [479, 353] width 11 height 11
click at [479, 359] on input "504" at bounding box center [478, 359] width 1 height 1
checkbox input "false"
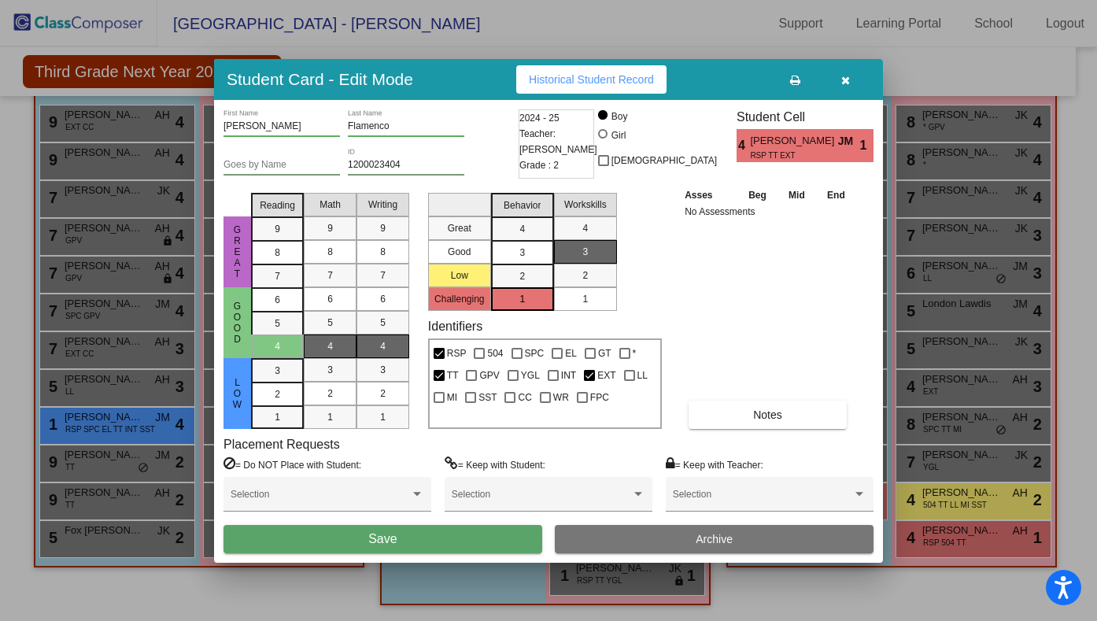
click at [465, 543] on button "Save" at bounding box center [382, 539] width 319 height 28
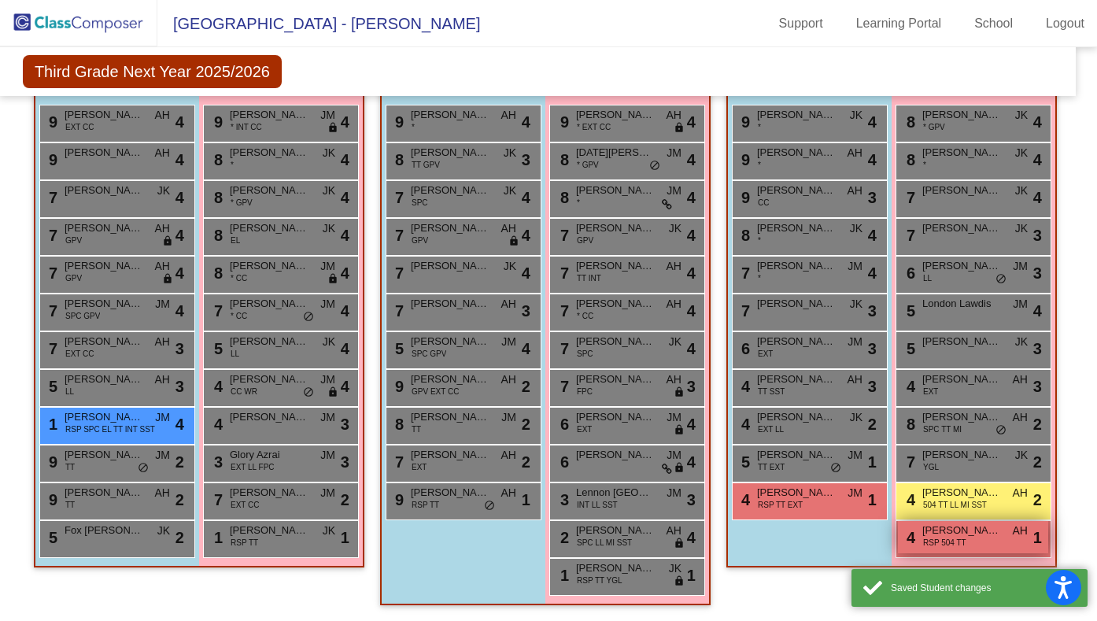
click at [967, 538] on div "4 [PERSON_NAME] RSP 504 TT AH lock do_not_disturb_alt 1" at bounding box center [973, 537] width 150 height 32
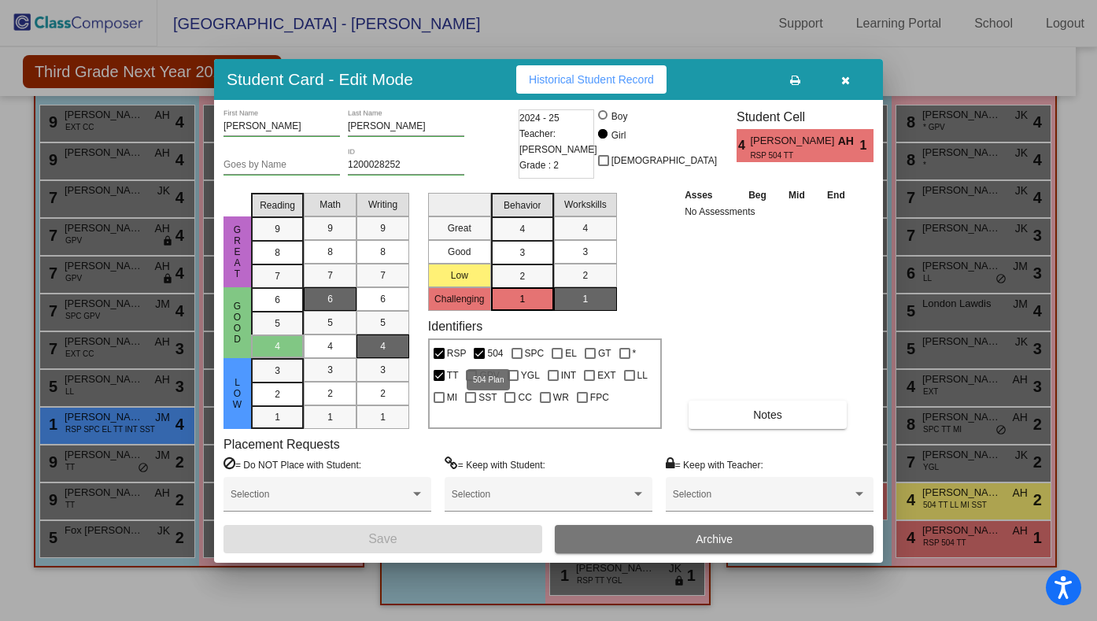
click at [484, 355] on div at bounding box center [479, 353] width 11 height 11
click at [479, 359] on input "504" at bounding box center [478, 359] width 1 height 1
checkbox input "false"
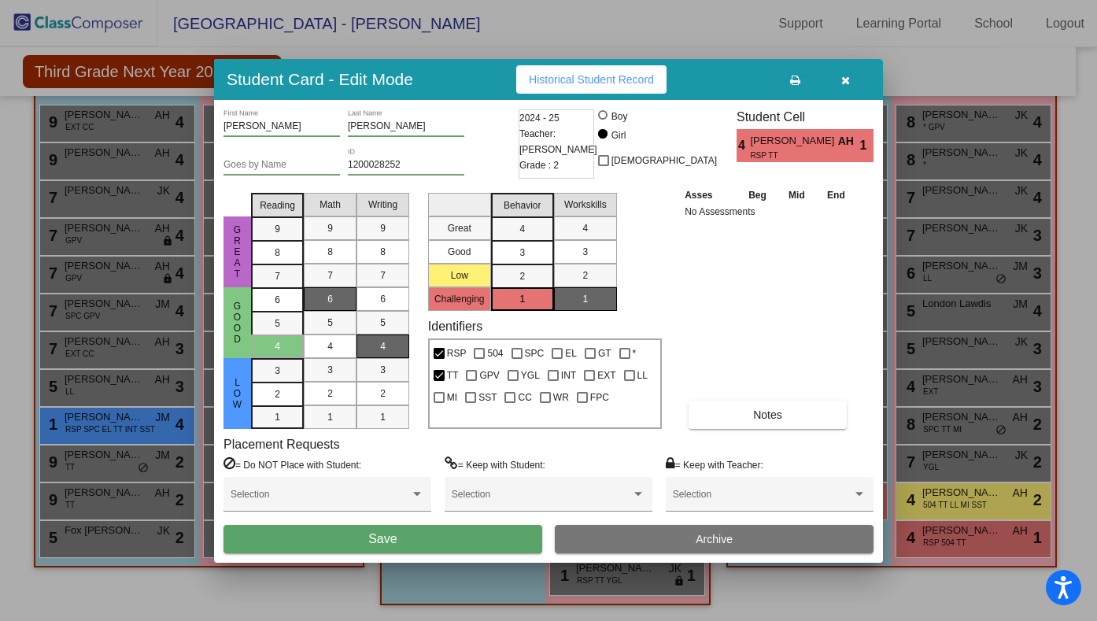
click at [473, 535] on button "Save" at bounding box center [382, 539] width 319 height 28
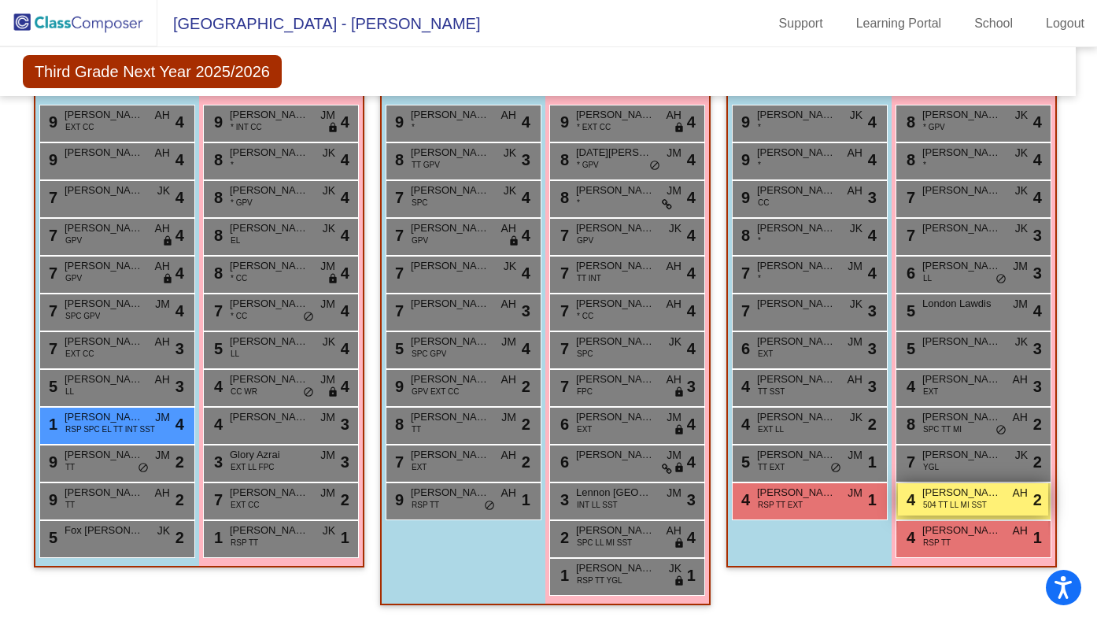
click at [923, 499] on span "504 TT LL MI SST" at bounding box center [955, 505] width 64 height 12
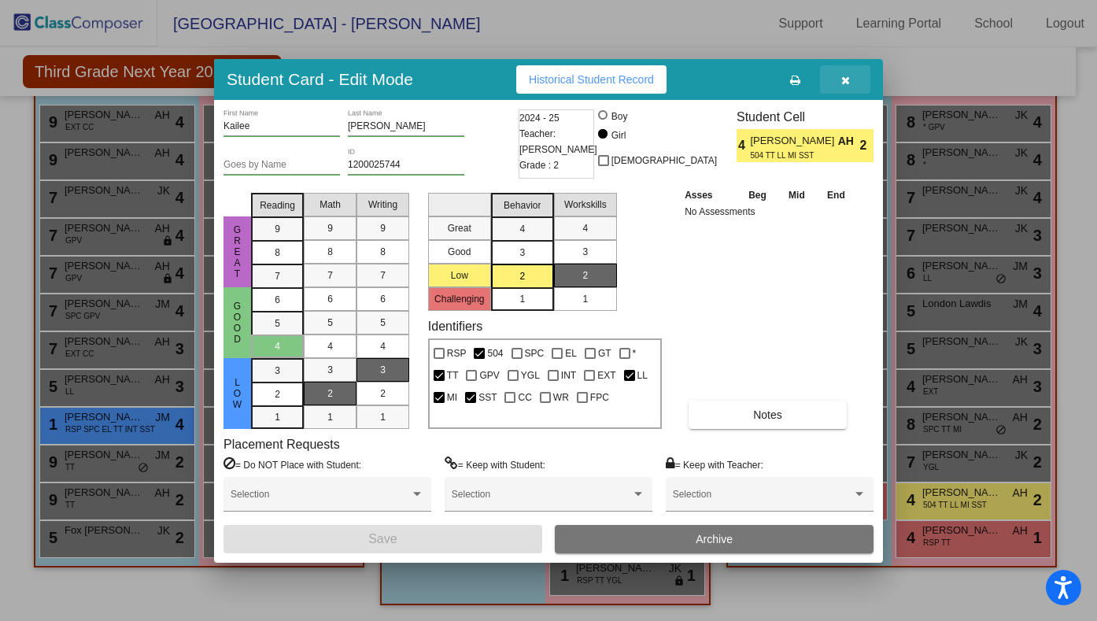
click at [843, 80] on icon "button" at bounding box center [845, 80] width 9 height 11
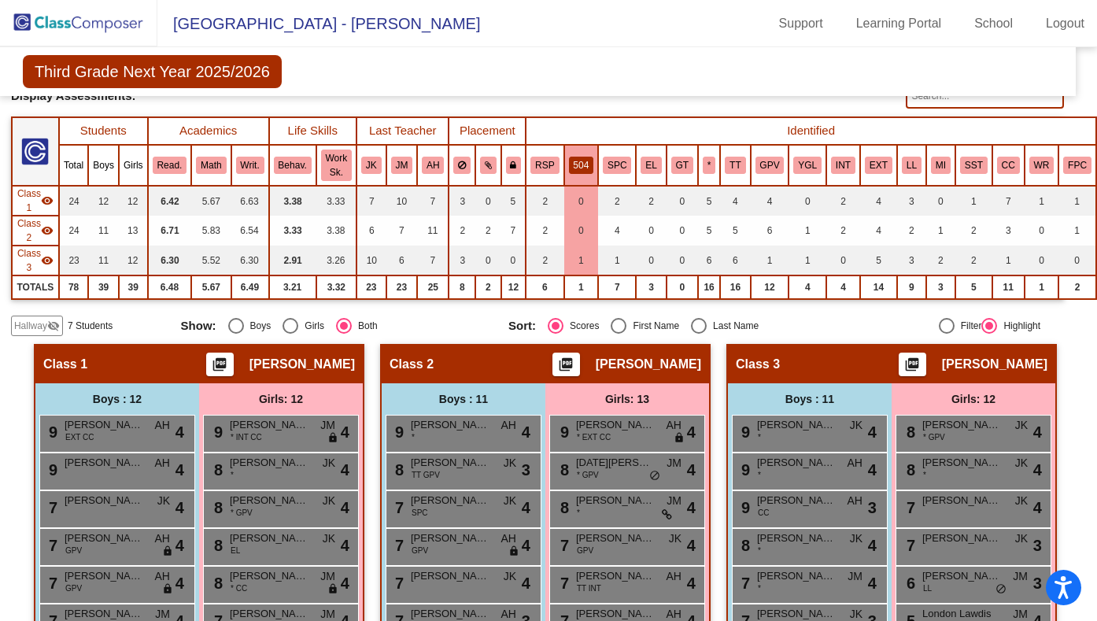
scroll to position [127, 17]
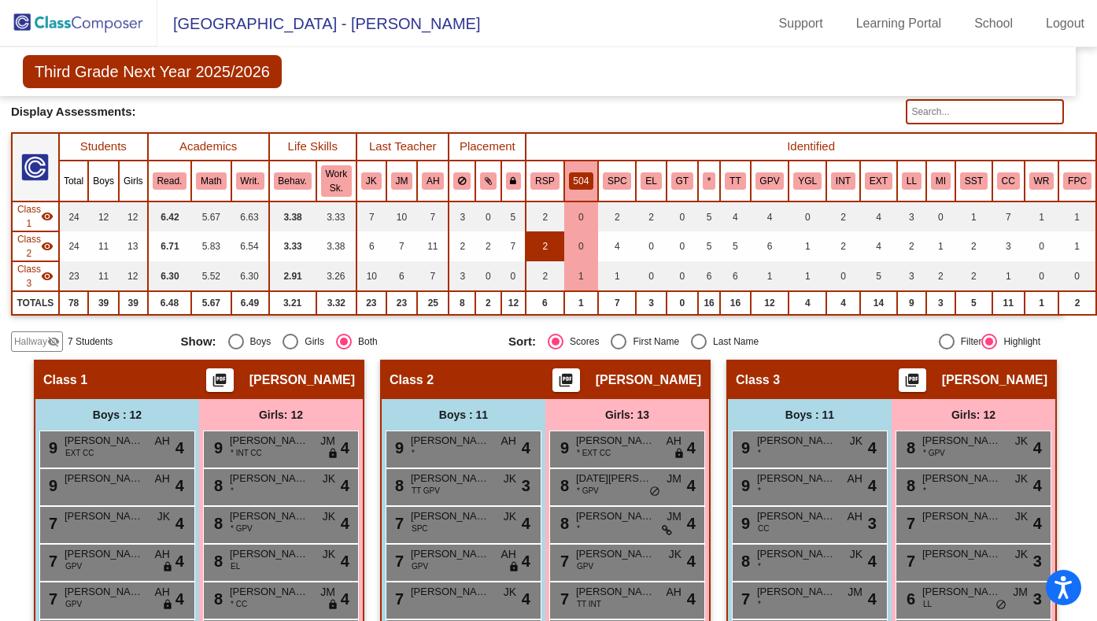
click at [537, 246] on td "2" at bounding box center [545, 246] width 38 height 30
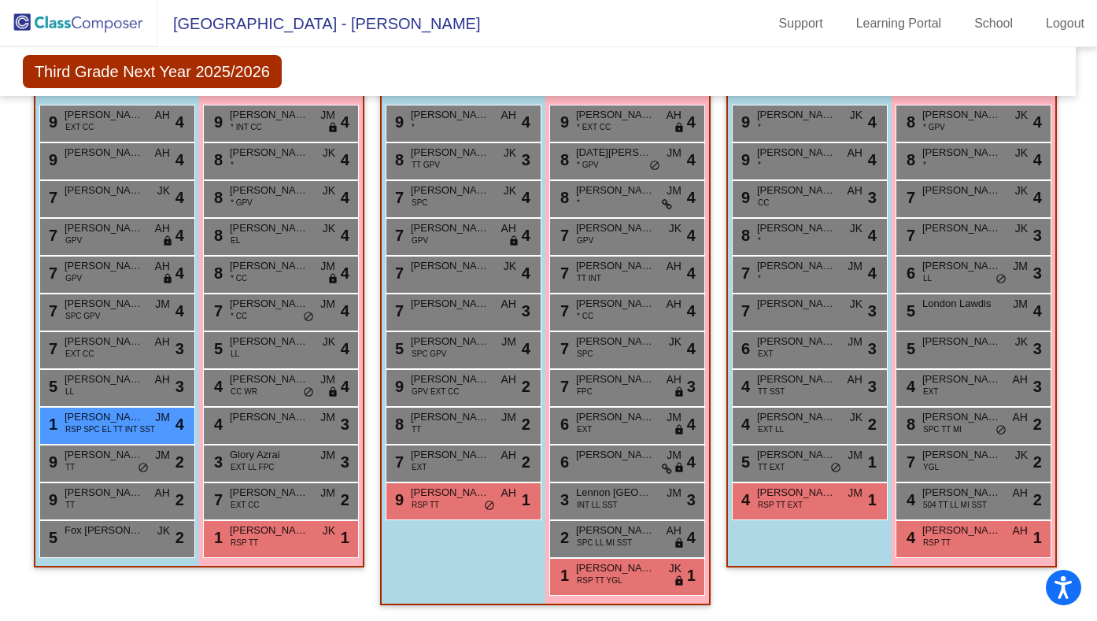
scroll to position [459, 17]
click at [624, 565] on span "[PERSON_NAME]" at bounding box center [615, 568] width 79 height 16
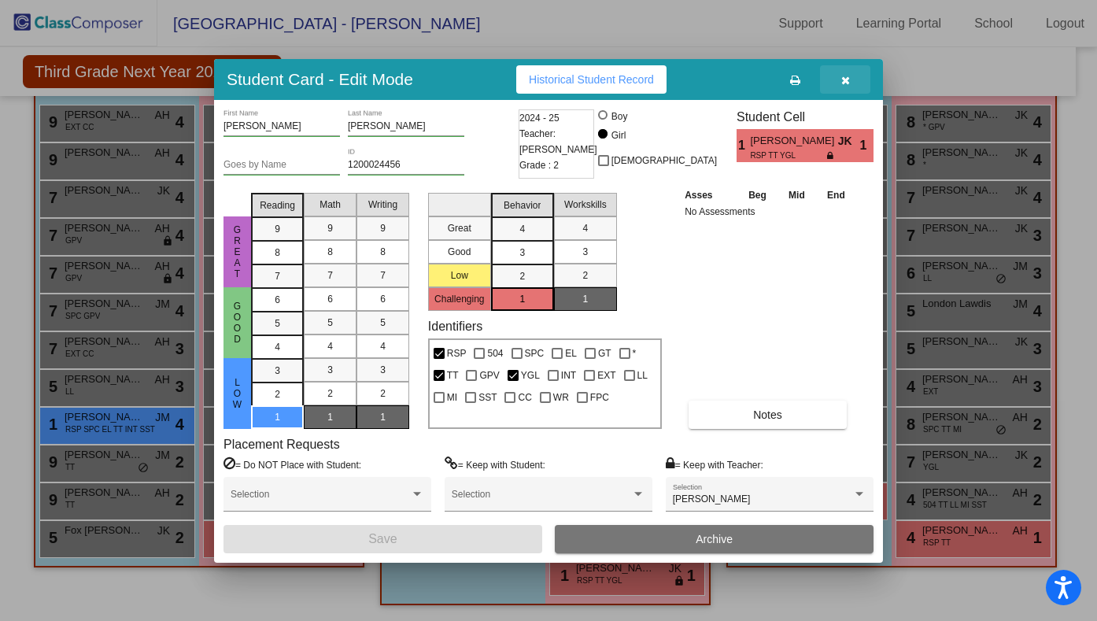
click at [844, 76] on icon "button" at bounding box center [845, 80] width 9 height 11
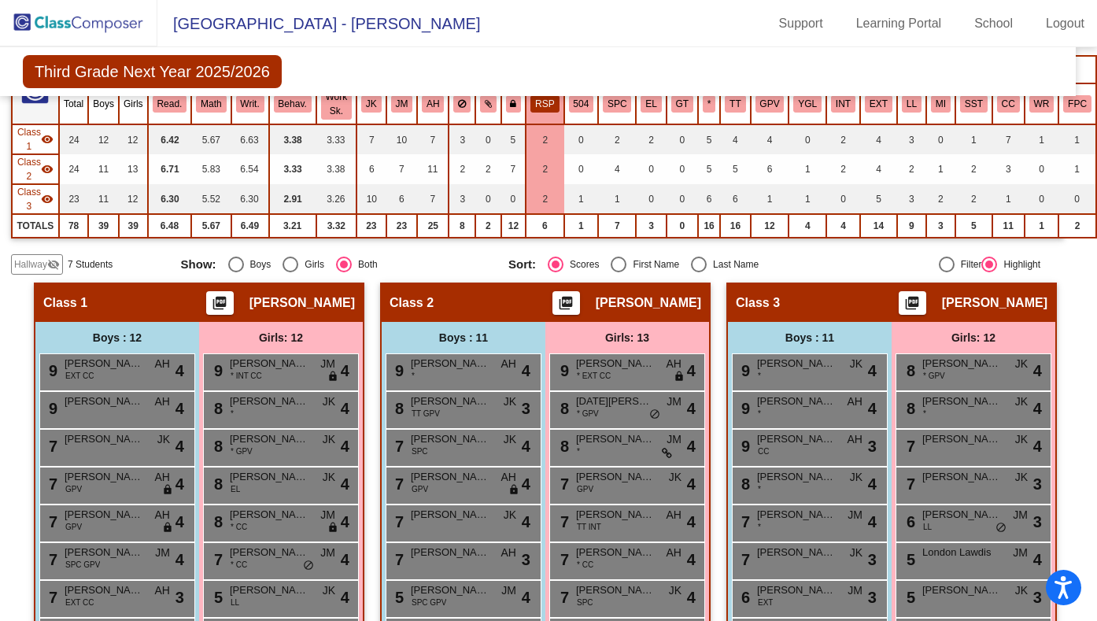
scroll to position [184, 17]
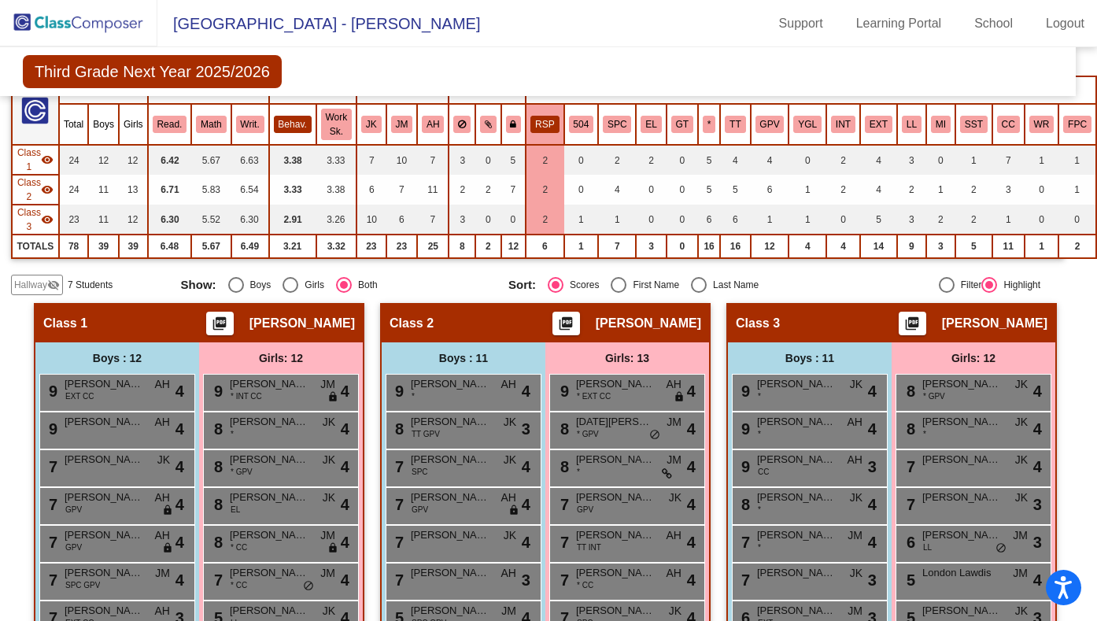
click at [286, 120] on button "Behav." at bounding box center [293, 124] width 38 height 17
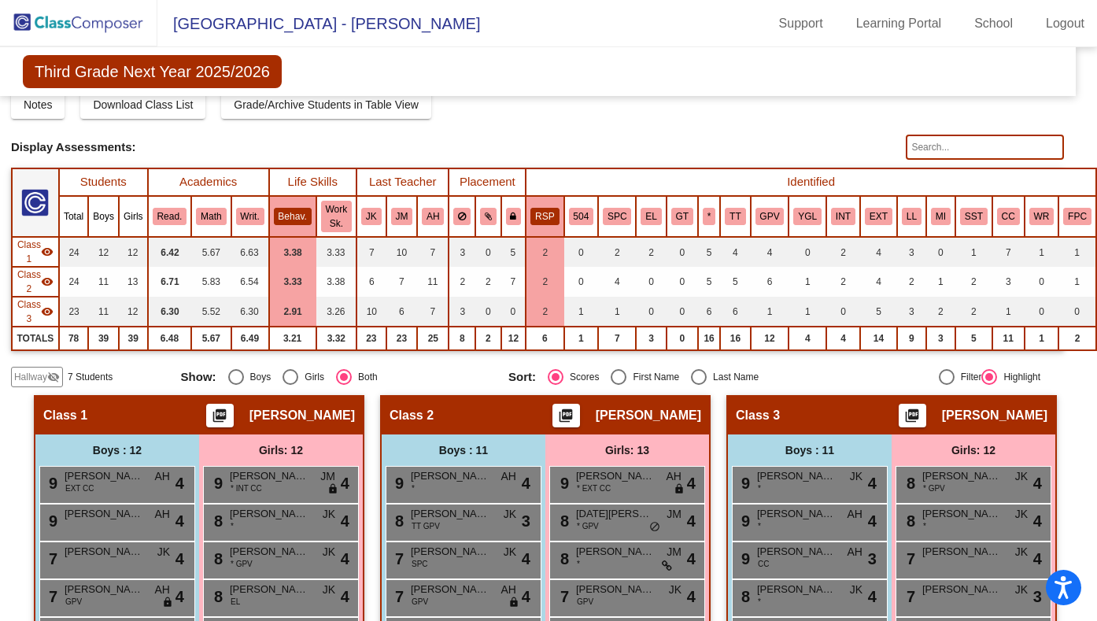
scroll to position [50, 17]
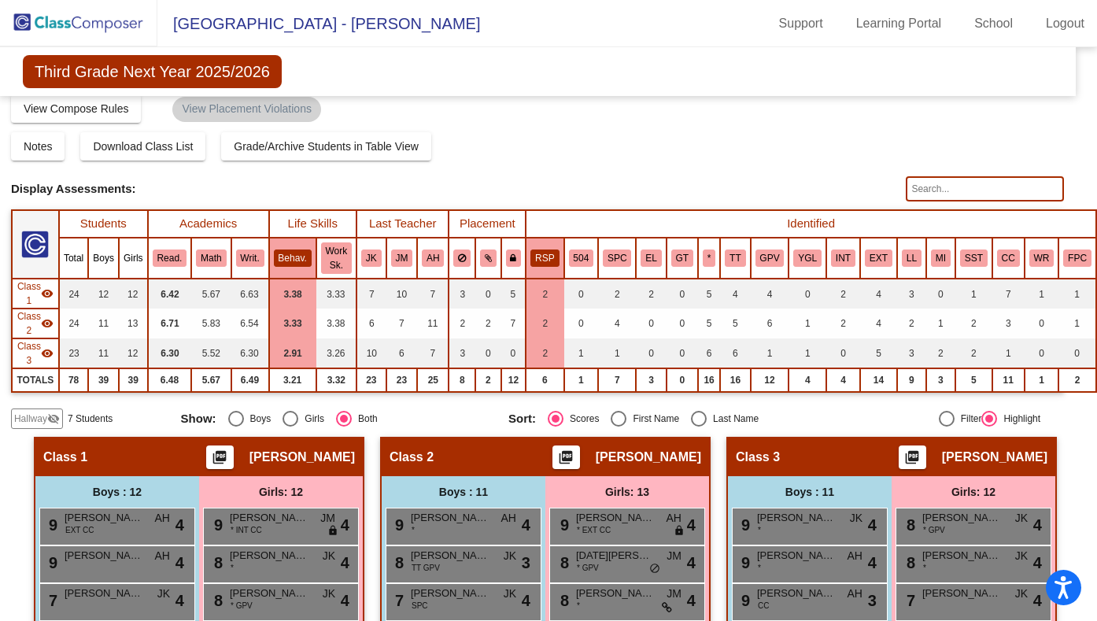
click at [555, 245] on th "RSP" at bounding box center [545, 258] width 38 height 41
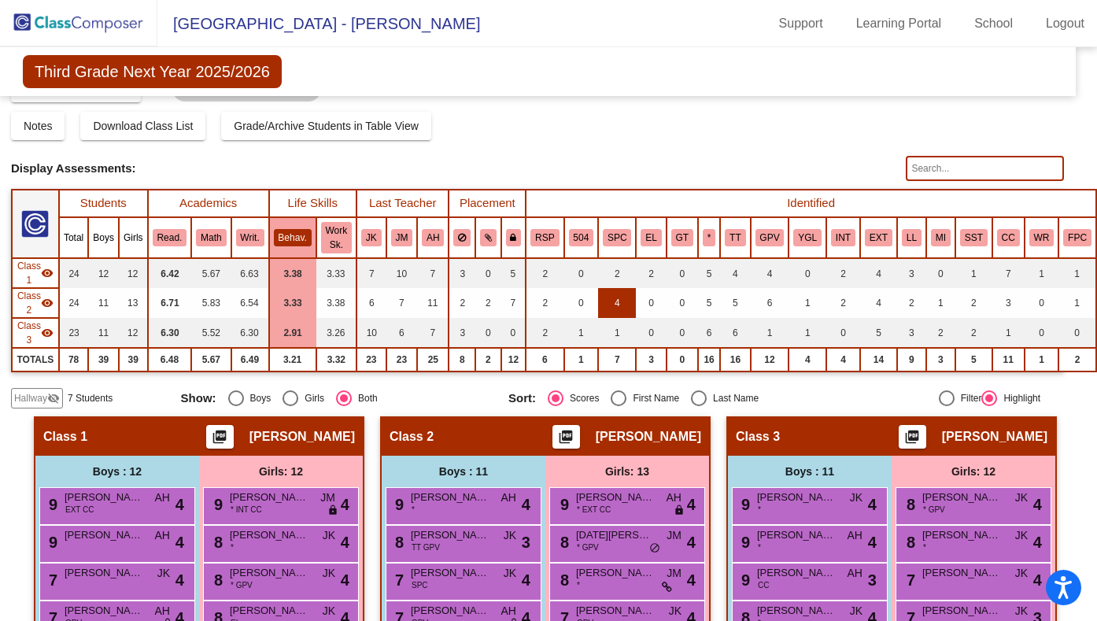
scroll to position [77, 17]
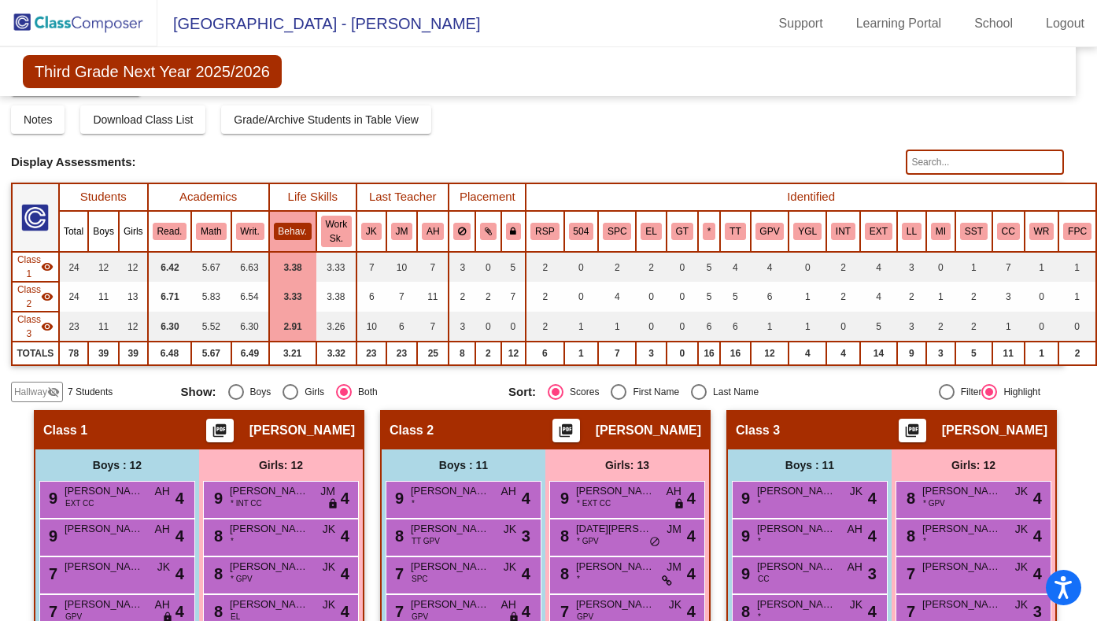
click at [614, 220] on th "SPC" at bounding box center [617, 231] width 38 height 41
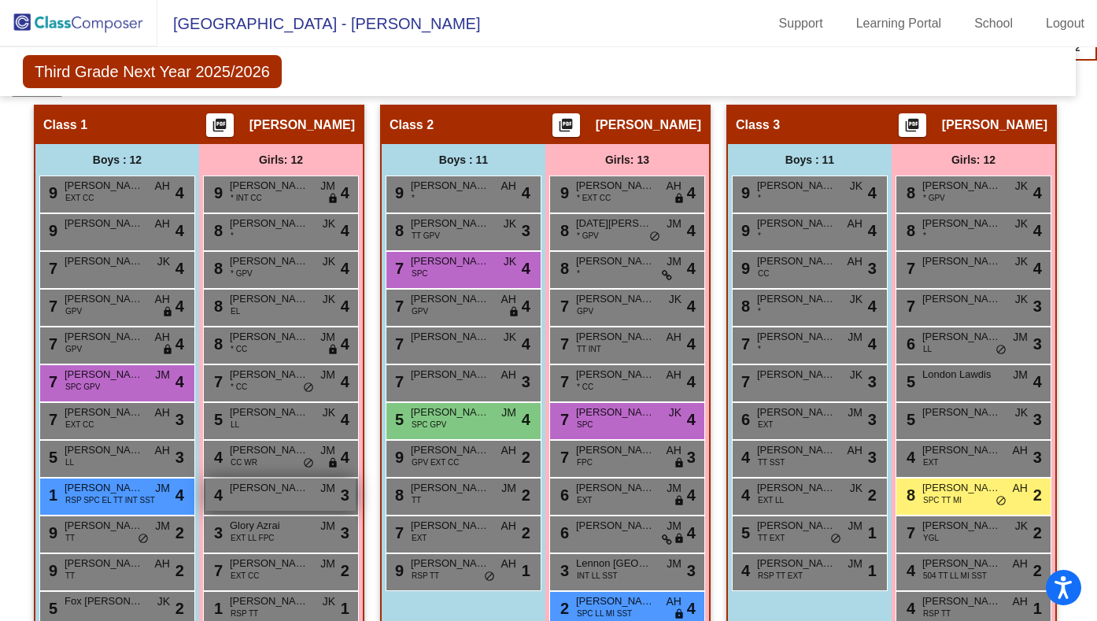
scroll to position [384, 17]
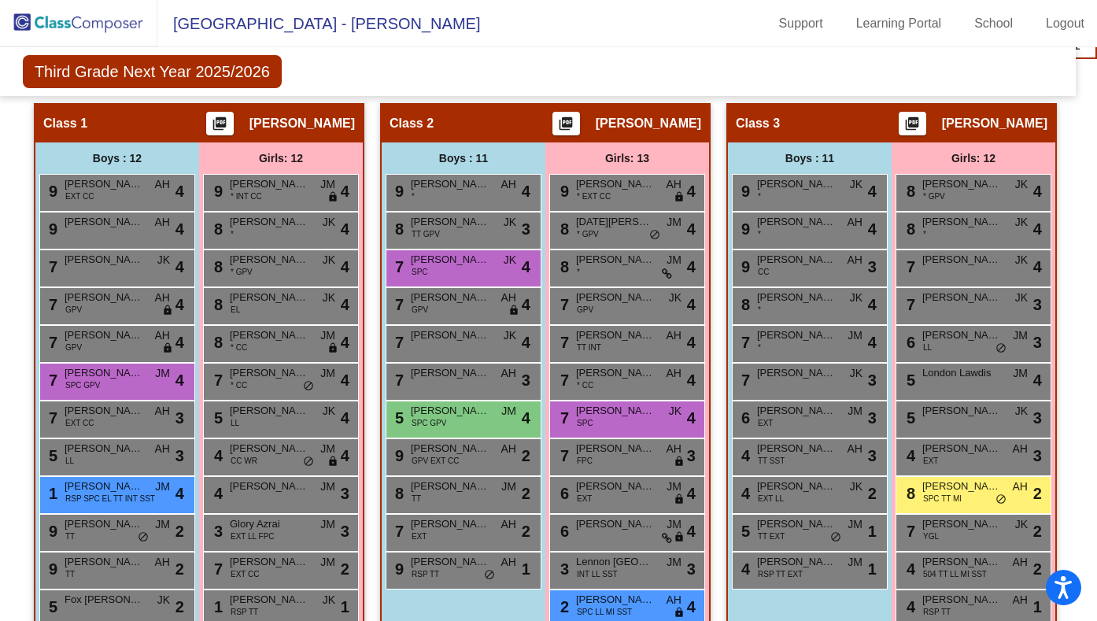
click at [707, 122] on div "Hallway - Hallway Class picture_as_pdf Add Student First Name Last Name Student…" at bounding box center [537, 396] width 1053 height 587
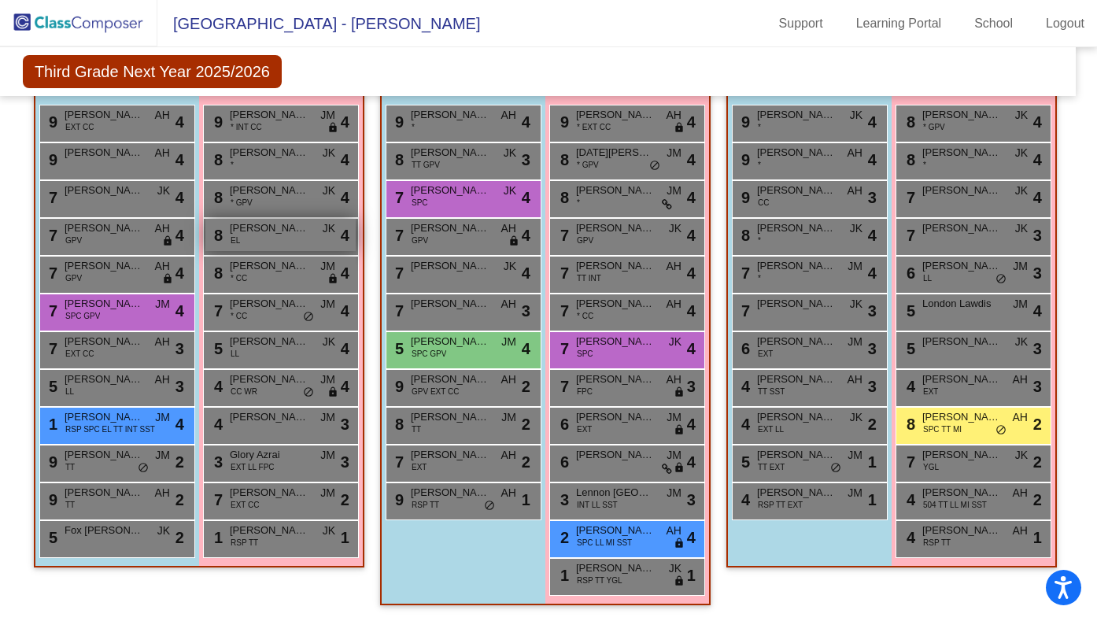
scroll to position [460, 16]
click at [132, 343] on div "7 [PERSON_NAME] EXT CC AH lock do_not_disturb_alt 3" at bounding box center [115, 348] width 150 height 32
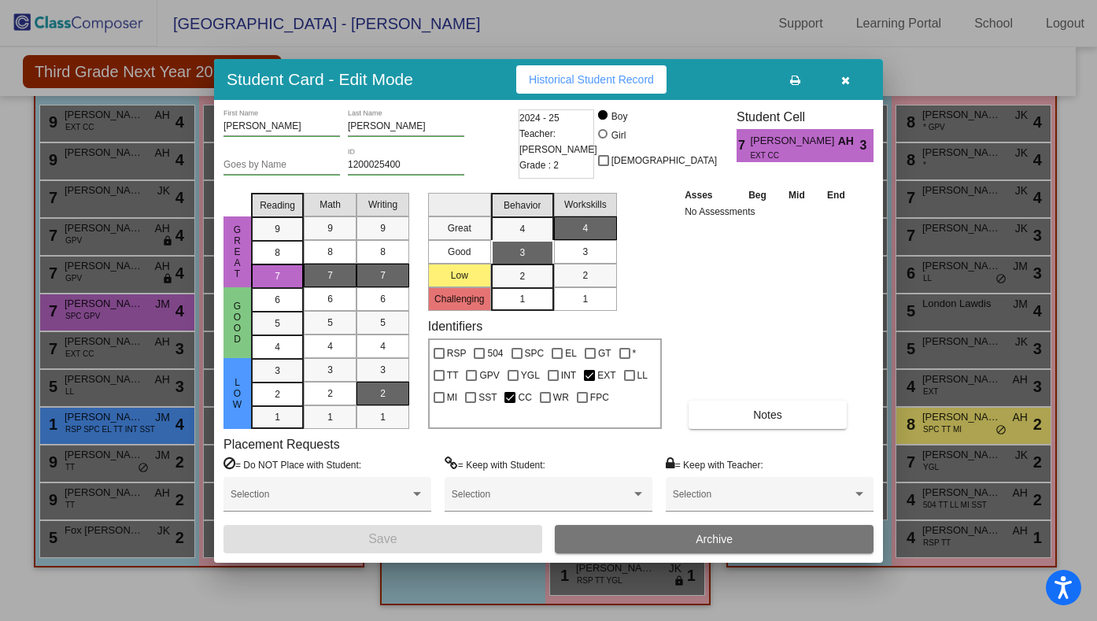
scroll to position [0, 0]
click at [843, 81] on icon "button" at bounding box center [845, 80] width 9 height 11
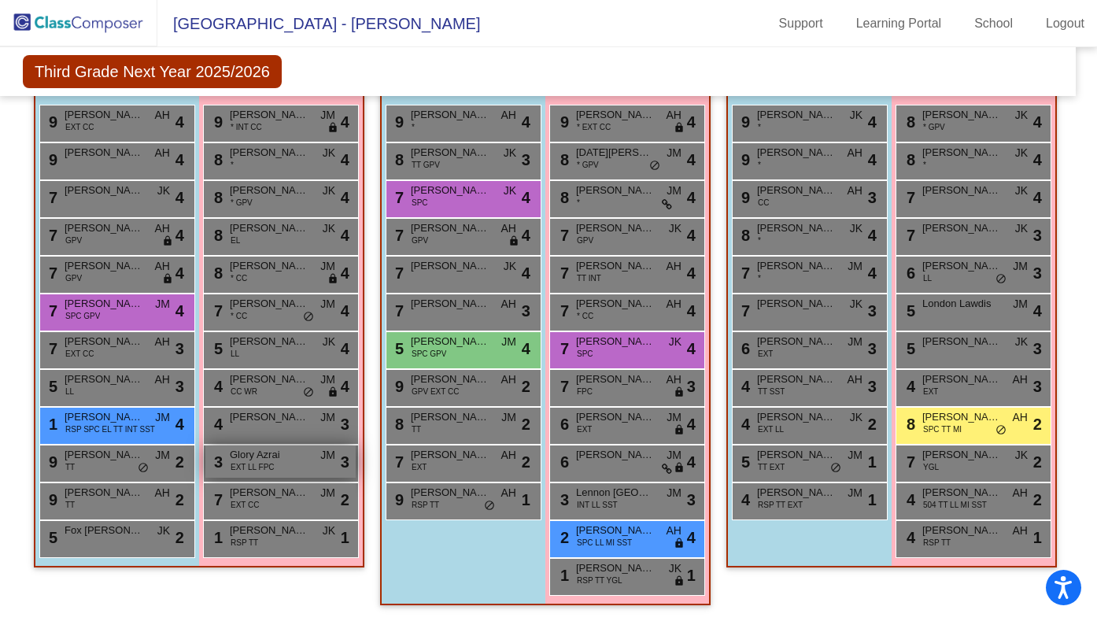
click at [292, 452] on span "Glory Azrai" at bounding box center [269, 455] width 79 height 16
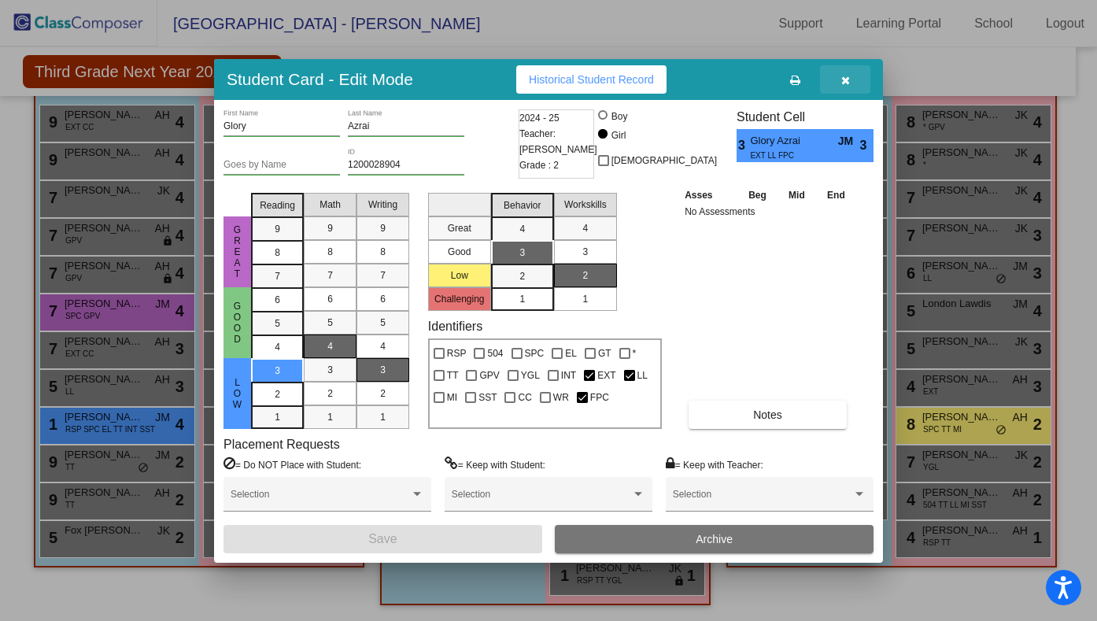
click at [845, 80] on icon "button" at bounding box center [845, 80] width 9 height 11
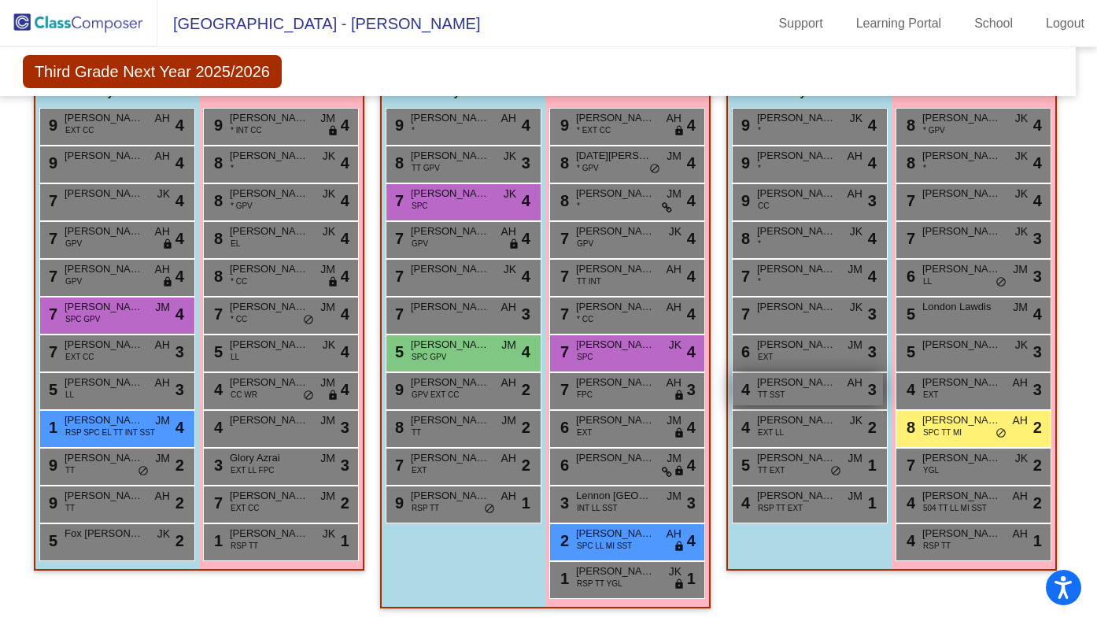
scroll to position [460, 13]
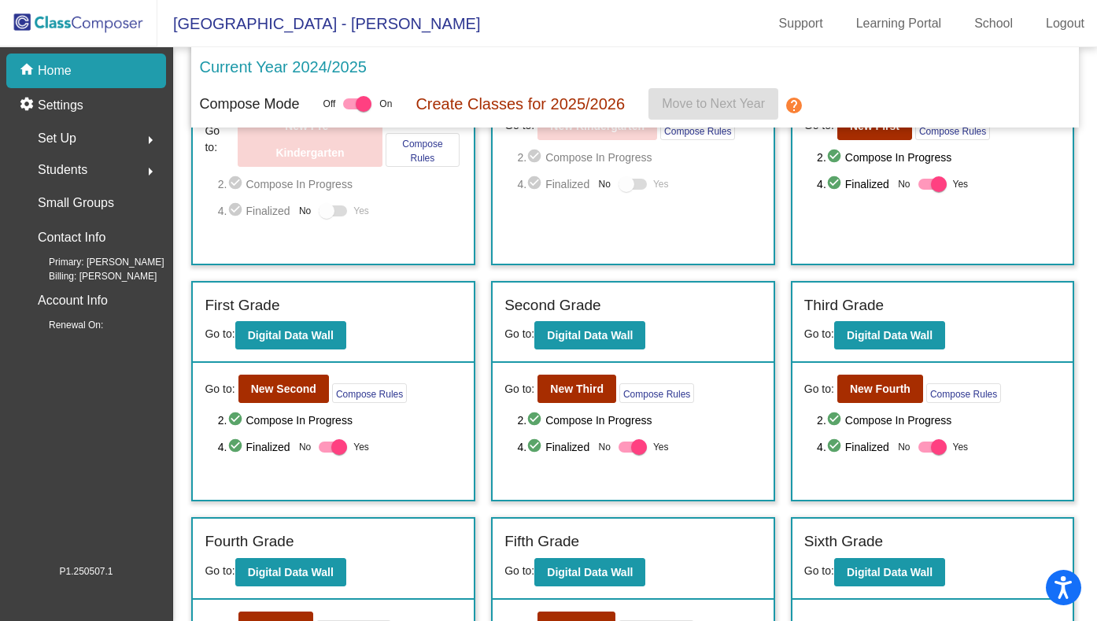
scroll to position [124, 0]
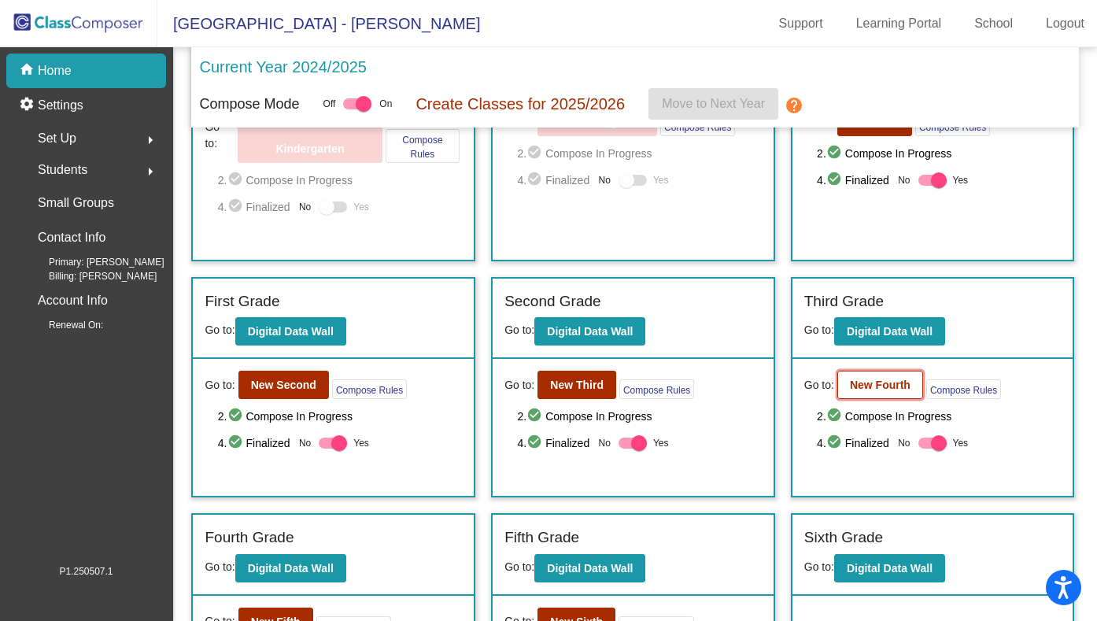
click at [895, 389] on b "New Fourth" at bounding box center [880, 384] width 61 height 13
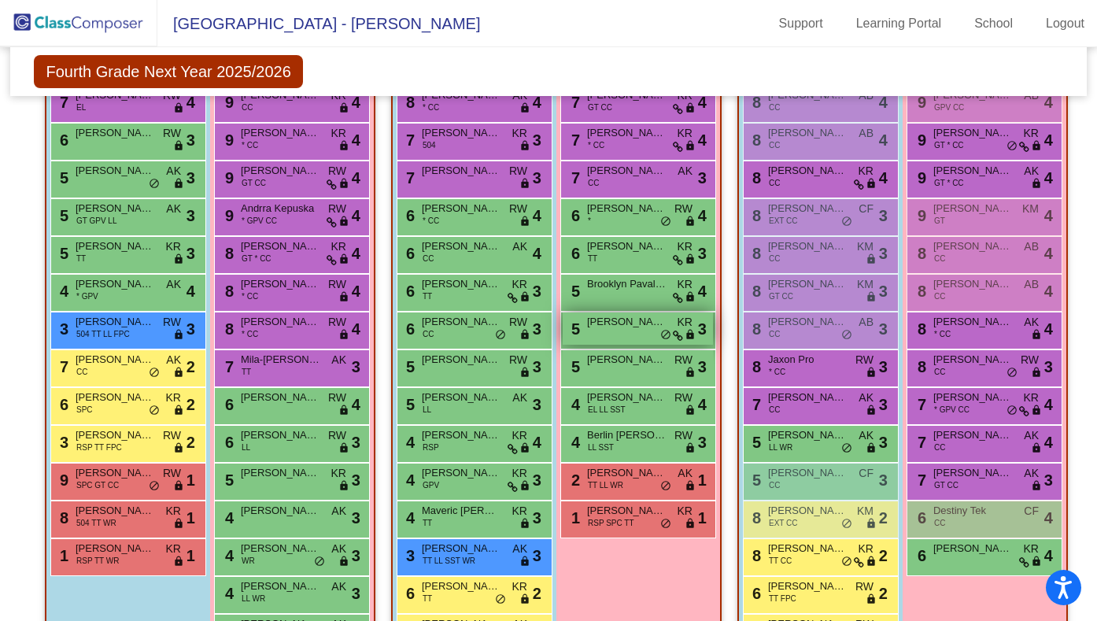
scroll to position [555, 0]
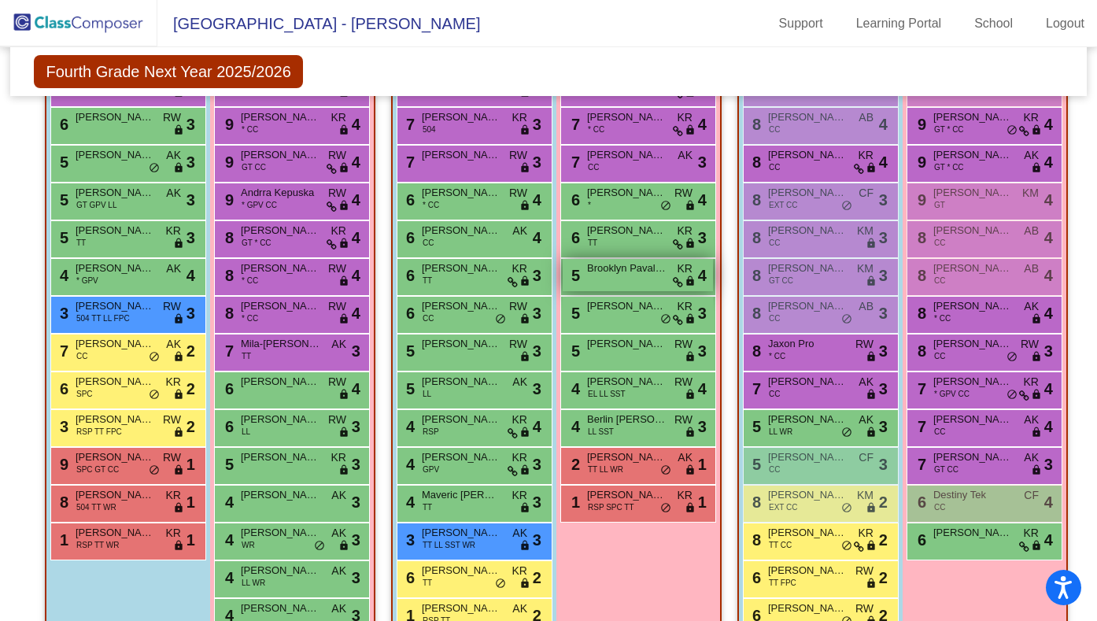
click at [622, 271] on span "Brooklyn Pavalella" at bounding box center [626, 268] width 79 height 16
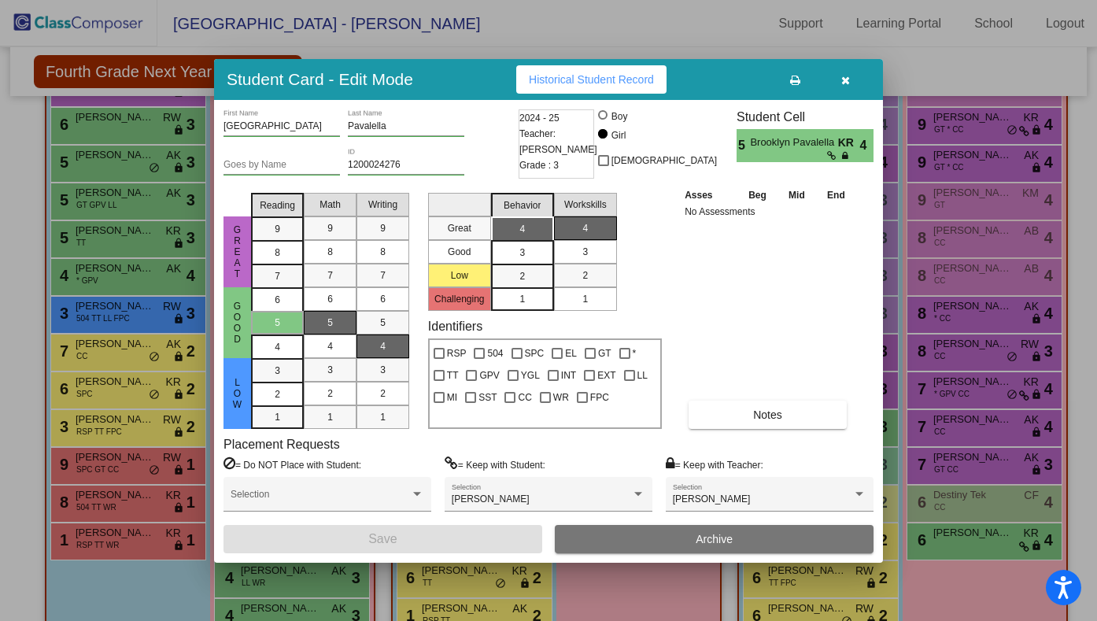
scroll to position [0, 0]
click at [847, 84] on icon "button" at bounding box center [845, 80] width 9 height 11
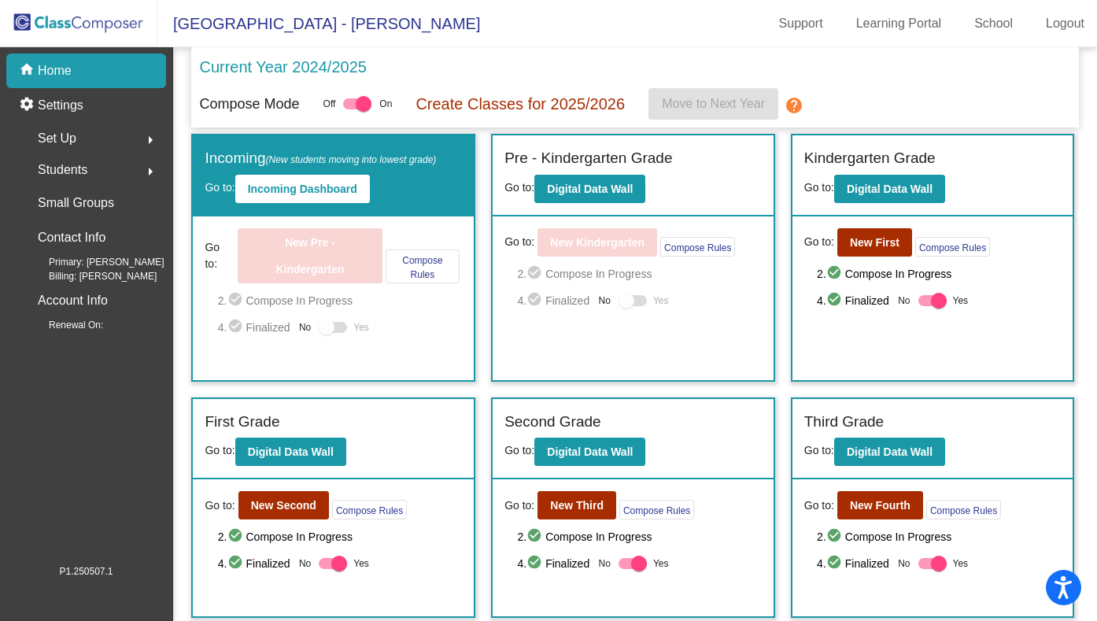
scroll to position [5, 0]
